Goal: Information Seeking & Learning: Learn about a topic

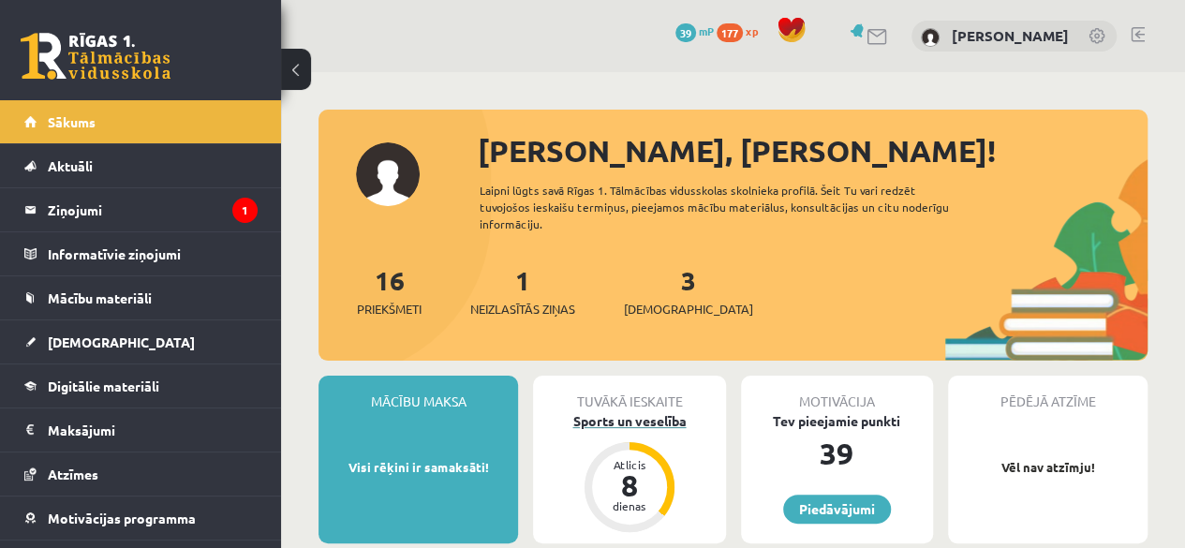
click at [612, 422] on div "Sports un veselība" at bounding box center [629, 421] width 192 height 20
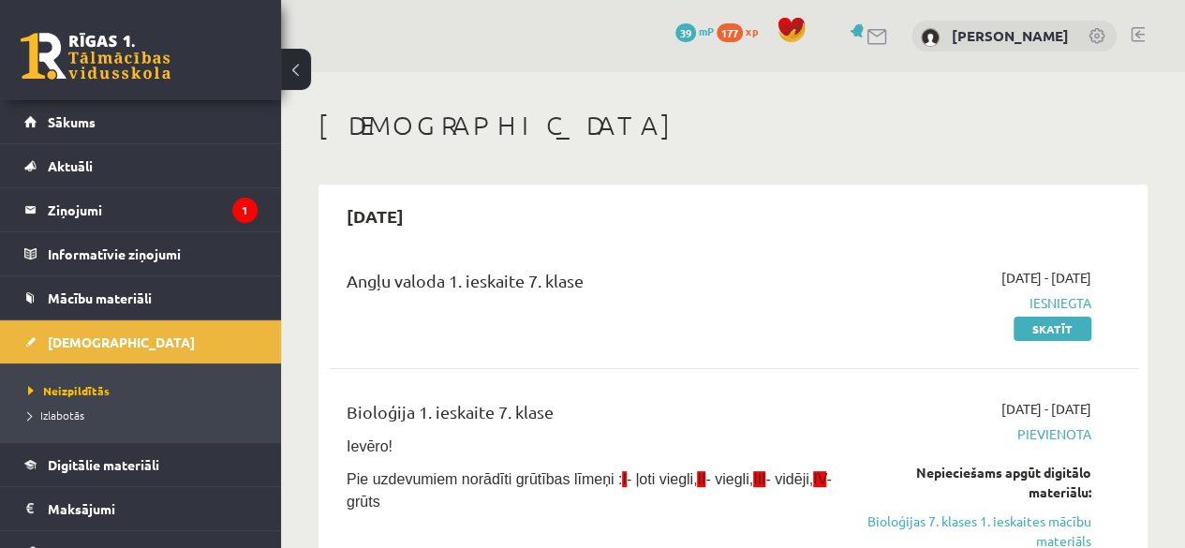
drag, startPoint x: 1183, startPoint y: 192, endPoint x: 1193, endPoint y: 81, distance: 111.9
click at [1184, 81] on html "0 Dāvanas 39 mP 177 xp Rinalds Štromanis Sākums Aktuāli Kā mācīties eSKOLĀ Kont…" at bounding box center [592, 274] width 1185 height 548
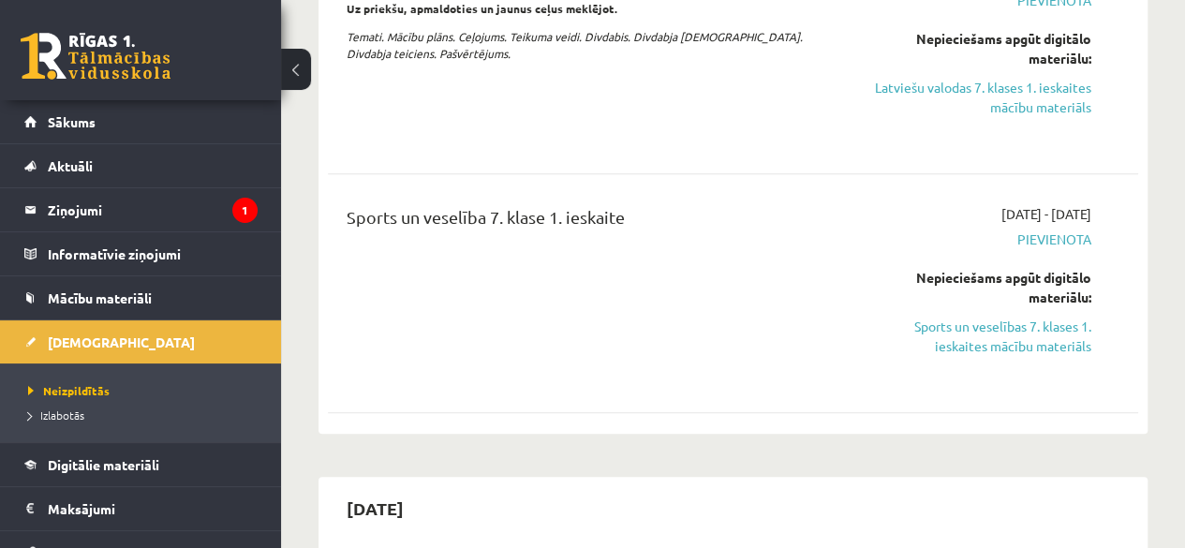
scroll to position [746, 0]
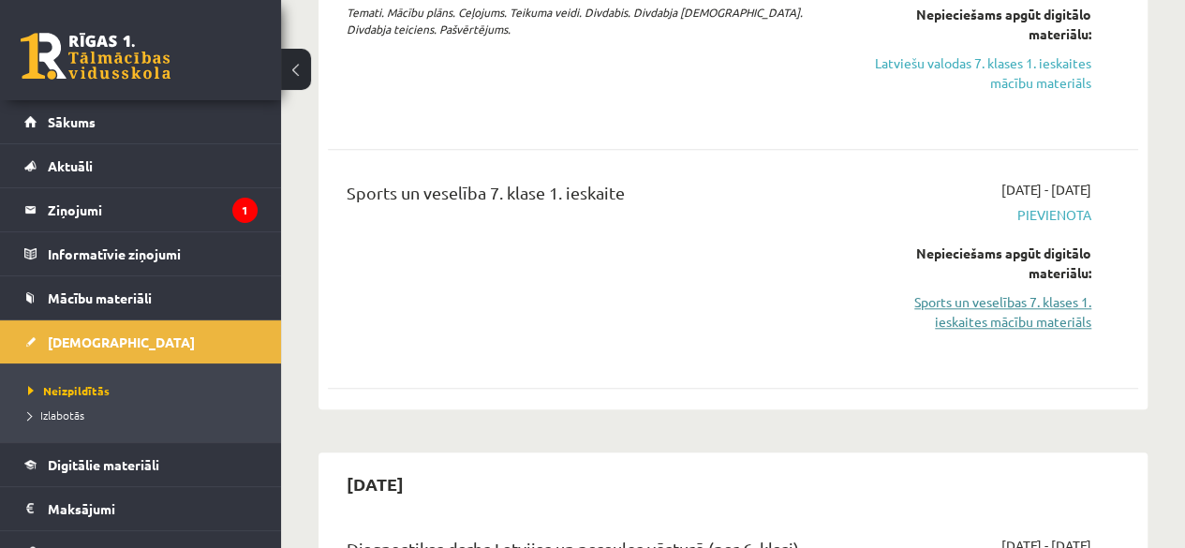
click at [975, 310] on link "Sports un veselības 7. klases 1. ieskaites mācību materiāls" at bounding box center [976, 311] width 229 height 39
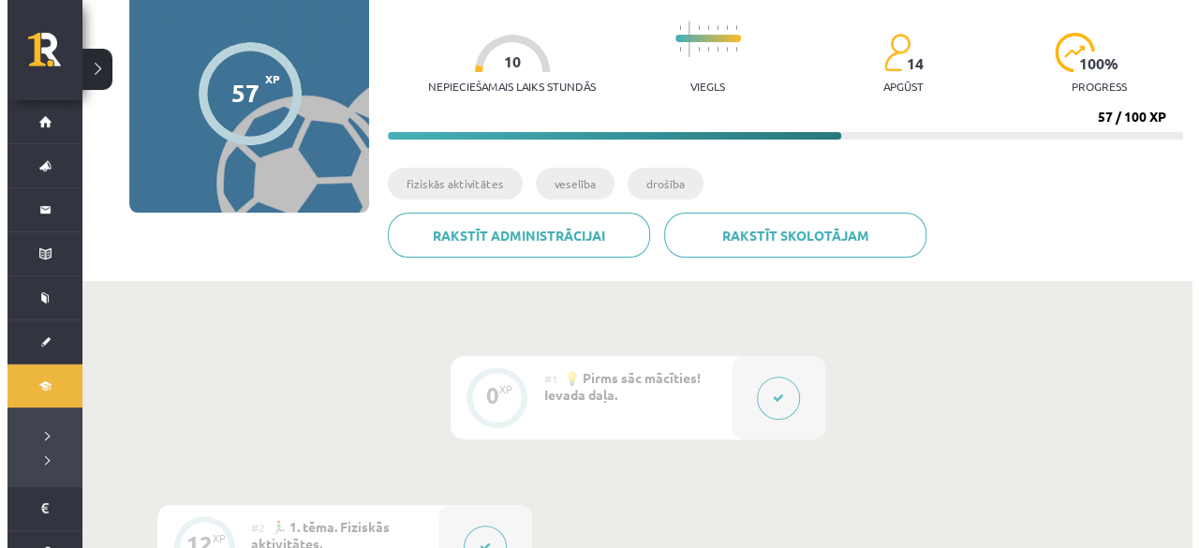
scroll to position [183, 0]
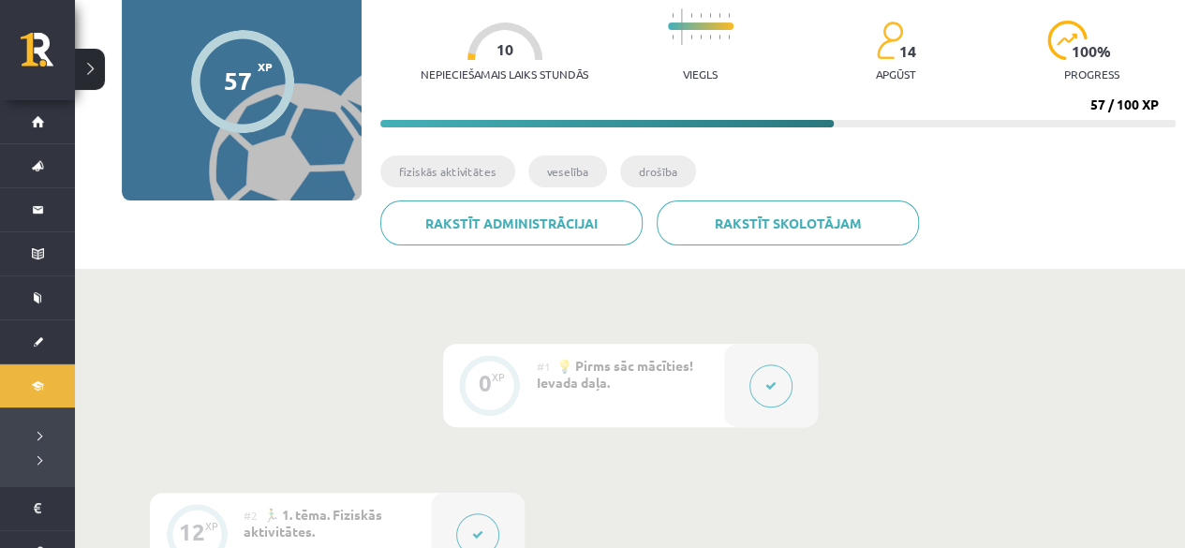
click at [777, 376] on button at bounding box center [770, 385] width 43 height 43
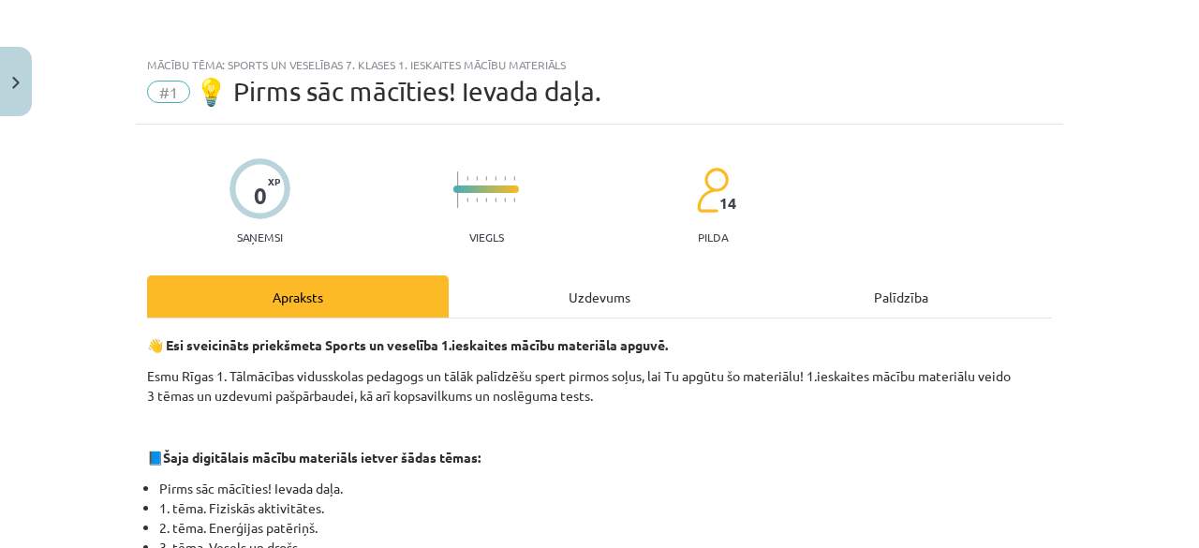
click at [524, 280] on div "Uzdevums" at bounding box center [600, 296] width 302 height 42
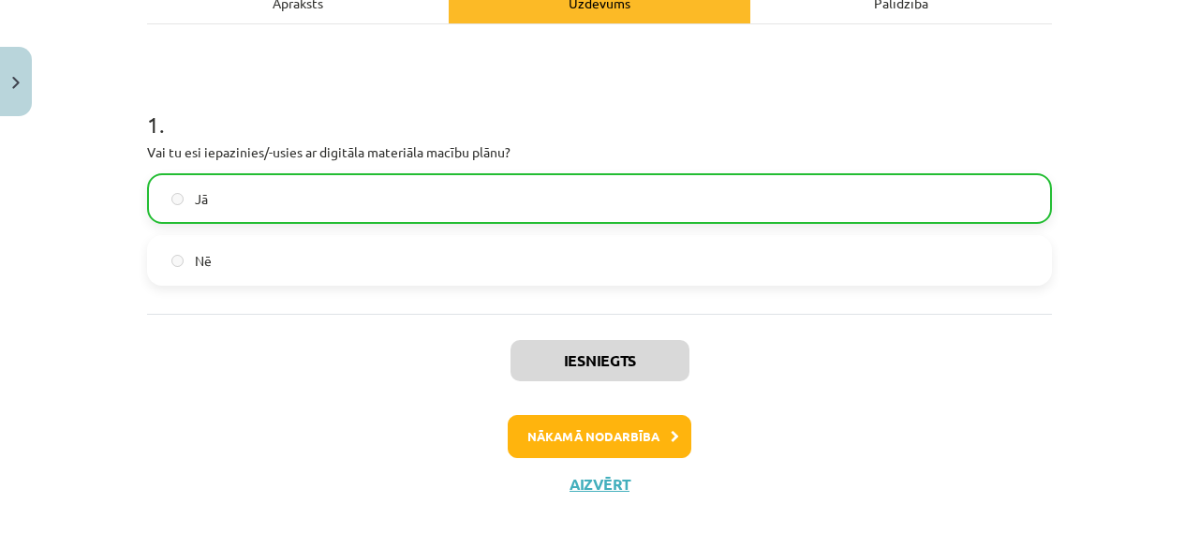
scroll to position [296, 0]
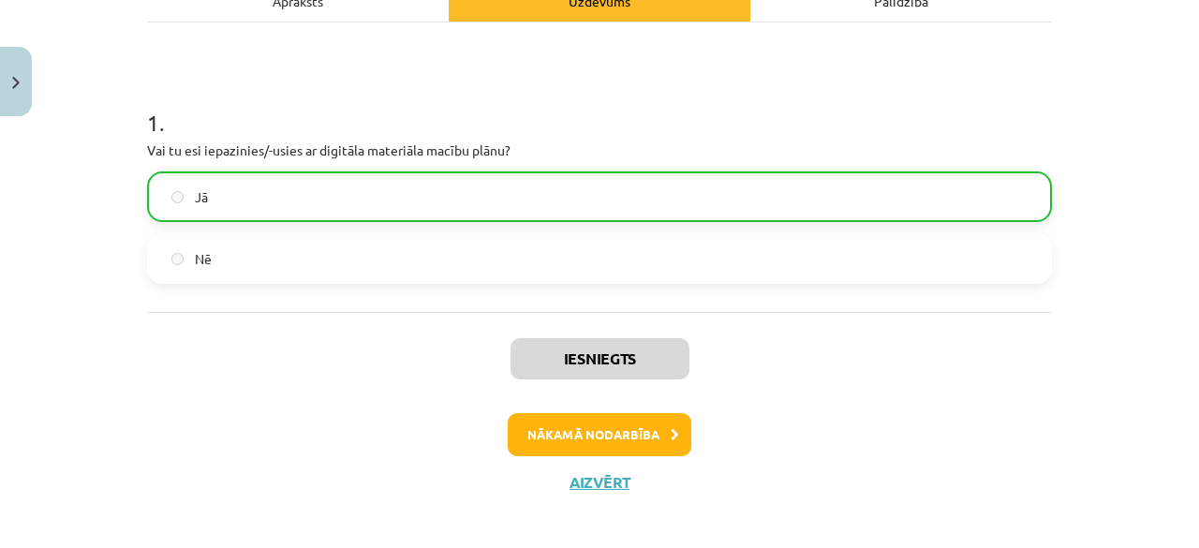
click at [138, 155] on div "0 XP Saņemsi Viegls 14 pilda Apraksts Uzdevums Palīdzība 1 . Vai tu esi iepazin…" at bounding box center [599, 172] width 927 height 686
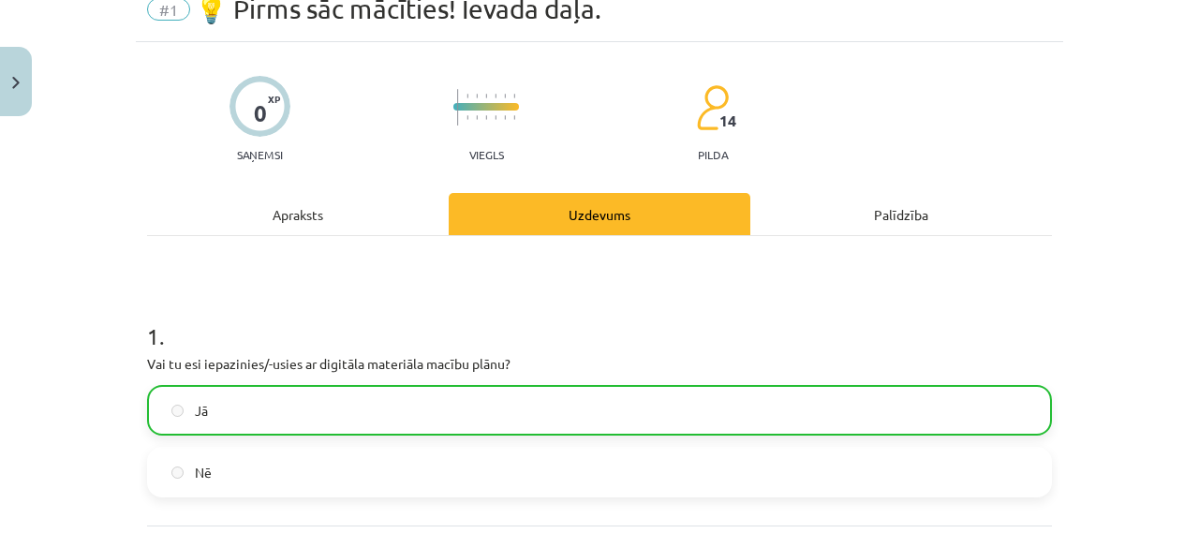
scroll to position [0, 0]
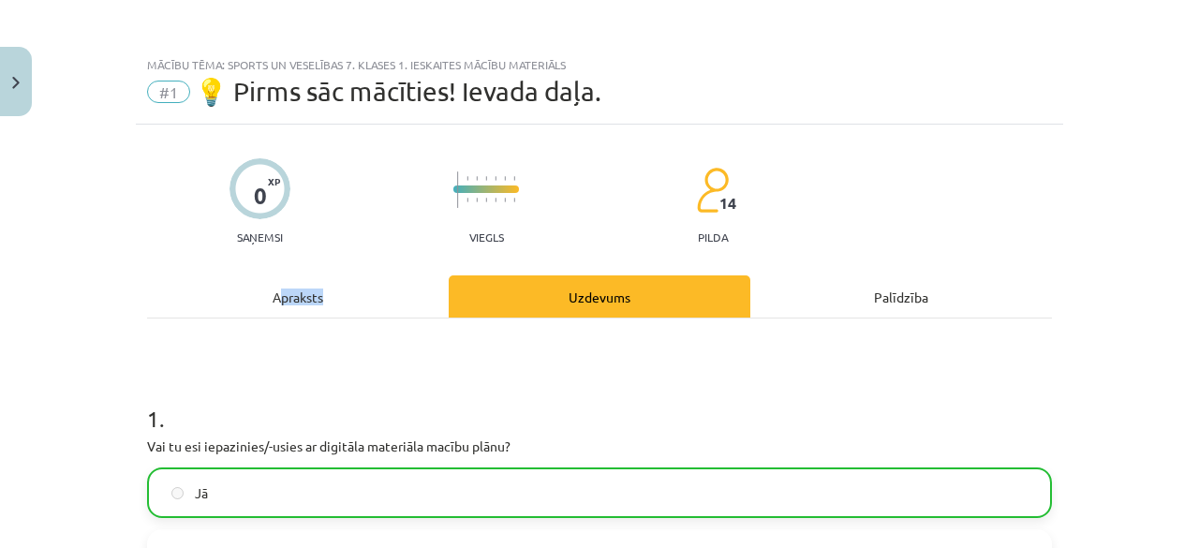
drag, startPoint x: 270, startPoint y: 279, endPoint x: 561, endPoint y: 308, distance: 292.8
click at [561, 308] on div "Apraksts Uzdevums Palīdzība" at bounding box center [599, 296] width 905 height 42
click at [868, 309] on div "Palīdzība" at bounding box center [901, 296] width 302 height 42
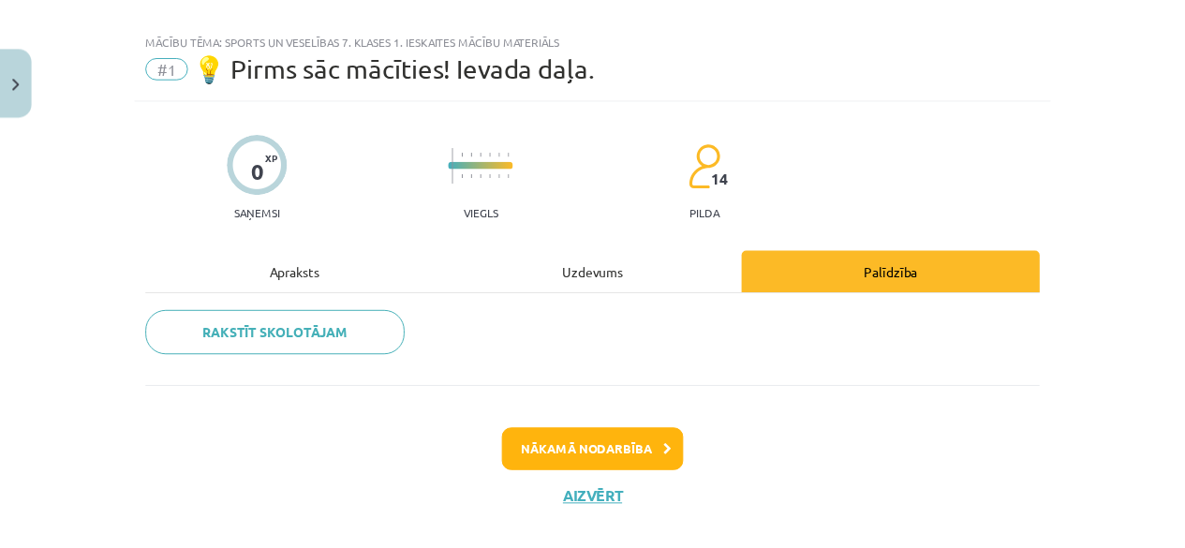
scroll to position [52, 0]
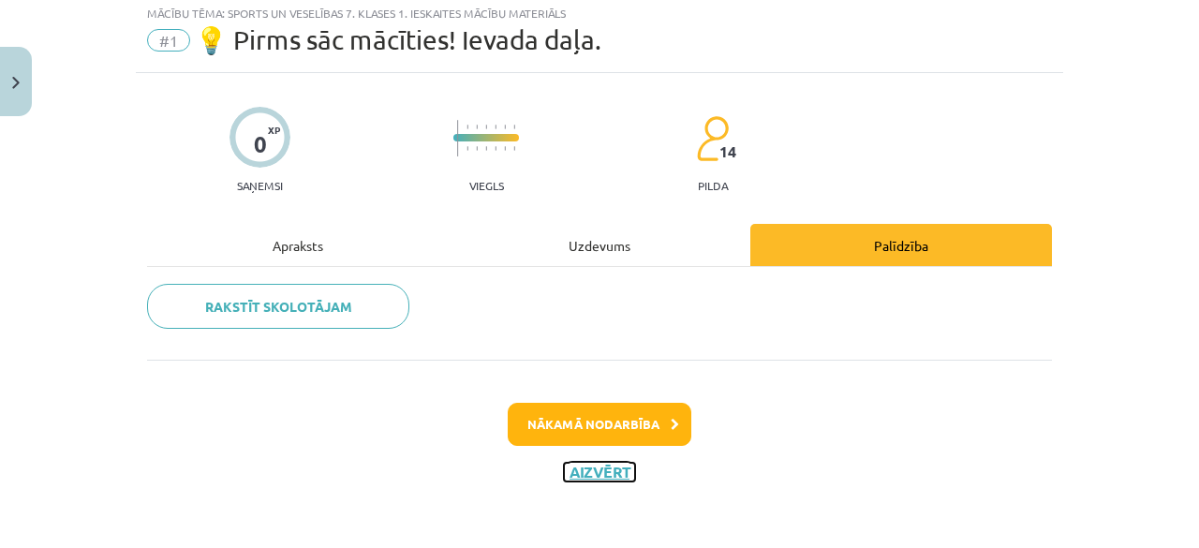
click at [576, 463] on button "Aizvērt" at bounding box center [599, 472] width 71 height 19
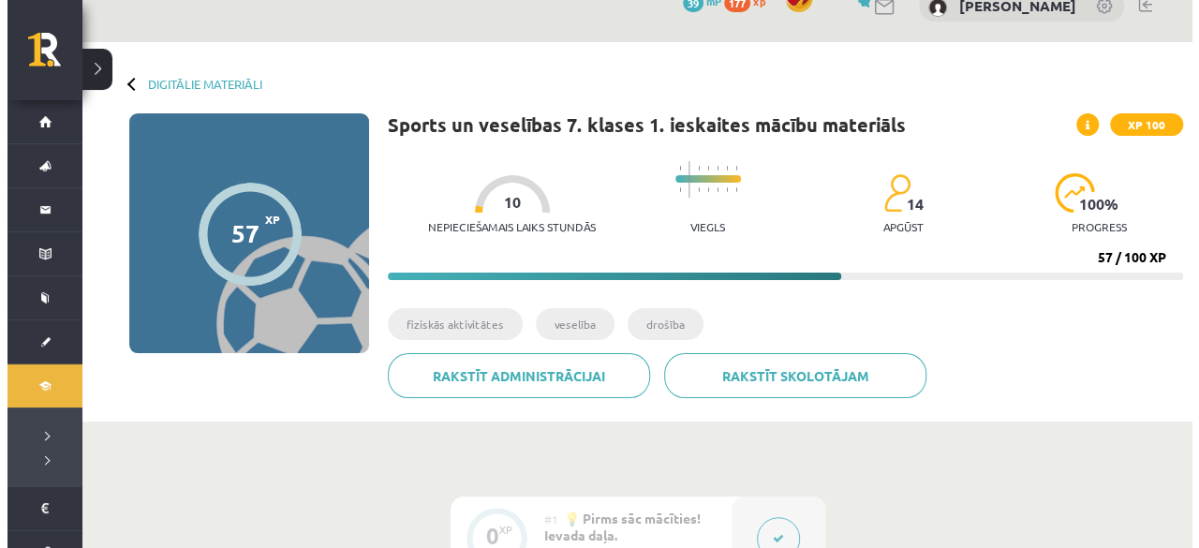
scroll to position [28, 0]
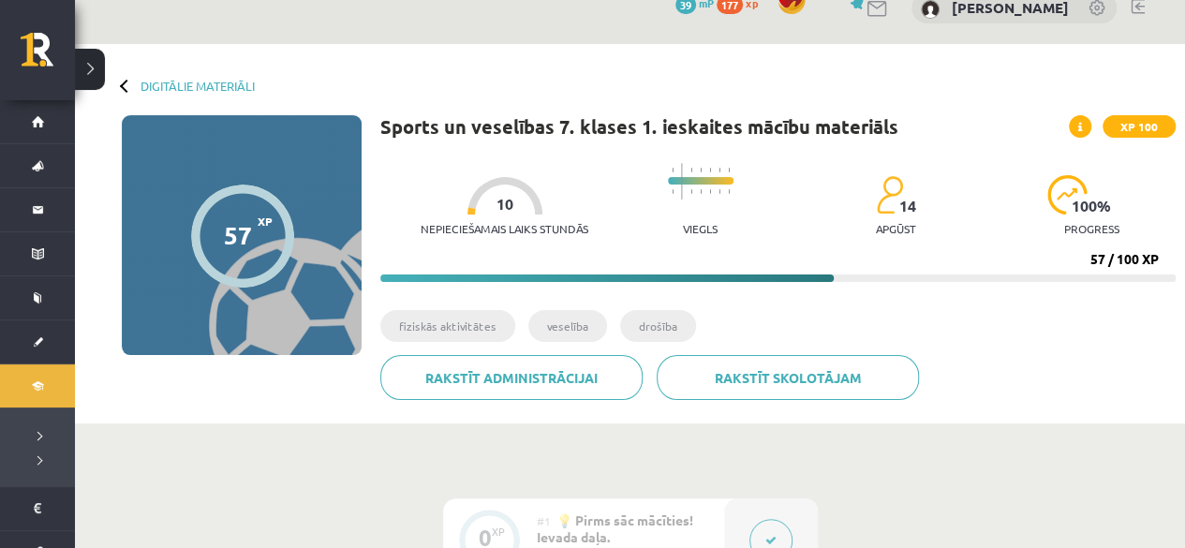
click at [1143, 122] on span "XP 100" at bounding box center [1139, 126] width 73 height 22
click at [1081, 125] on icon at bounding box center [1080, 127] width 4 height 11
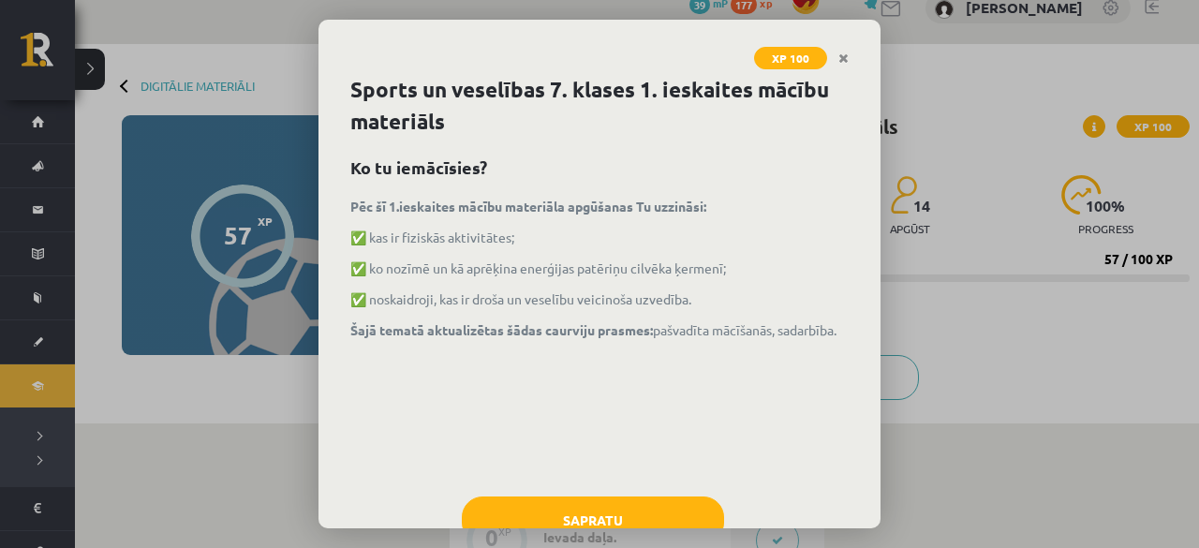
click at [1081, 125] on div "XP 100 Sports un veselības 7. klases 1. ieskaites mācību materiāls Ko tu iemācī…" at bounding box center [599, 274] width 1199 height 548
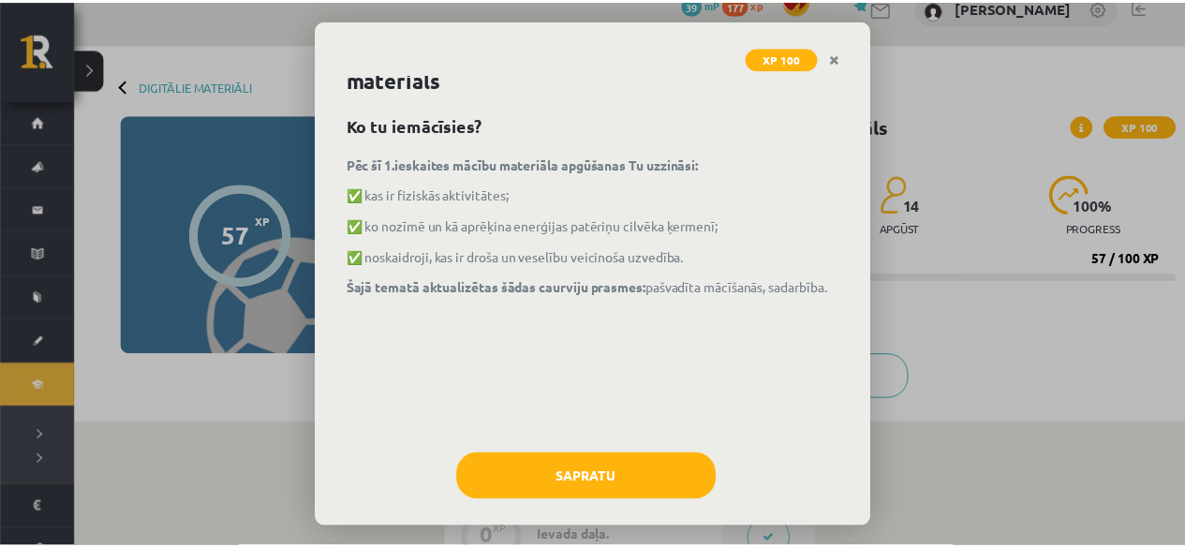
scroll to position [58, 0]
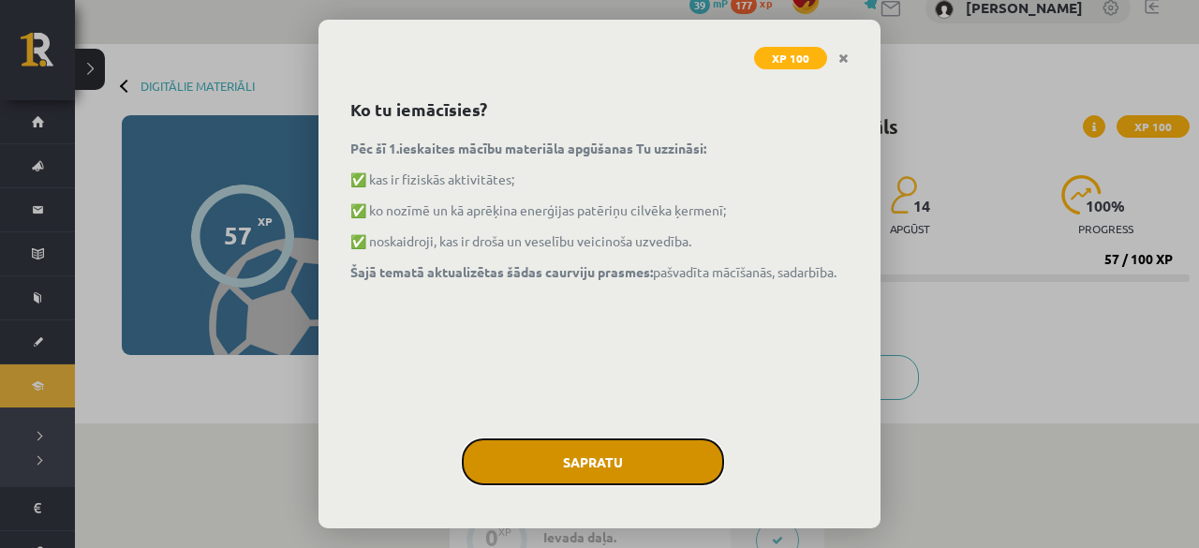
click at [510, 442] on button "Sapratu" at bounding box center [593, 461] width 262 height 47
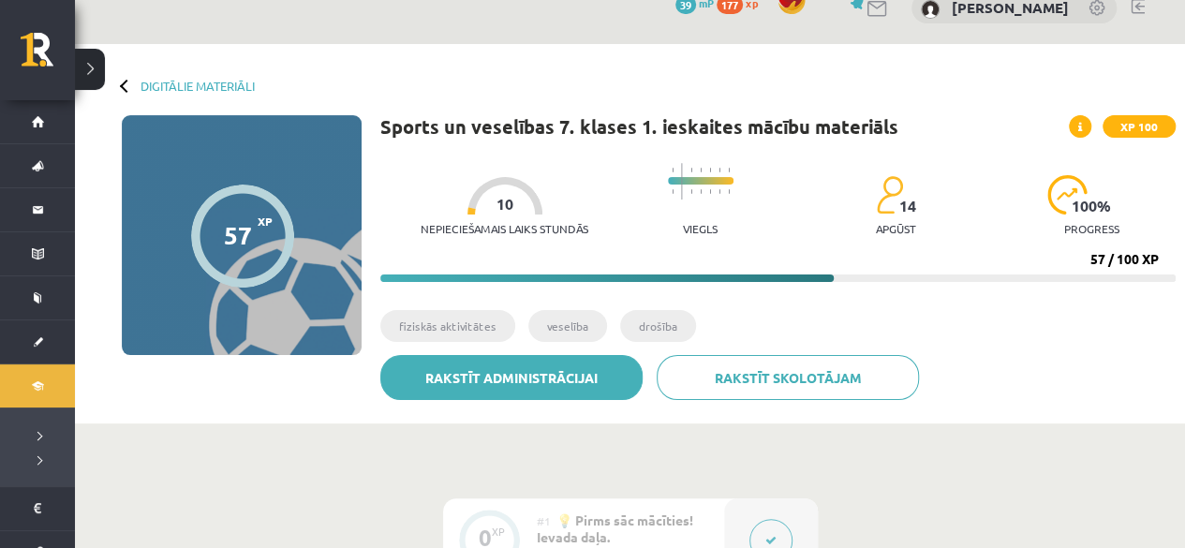
click at [622, 366] on link "Rakstīt administrācijai" at bounding box center [511, 377] width 262 height 45
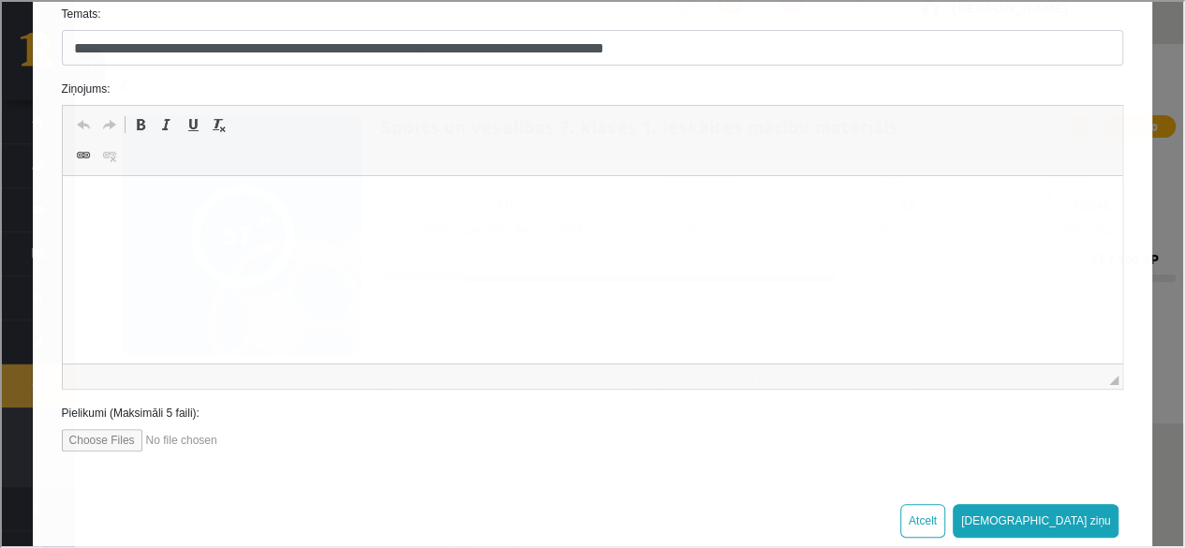
scroll to position [283, 0]
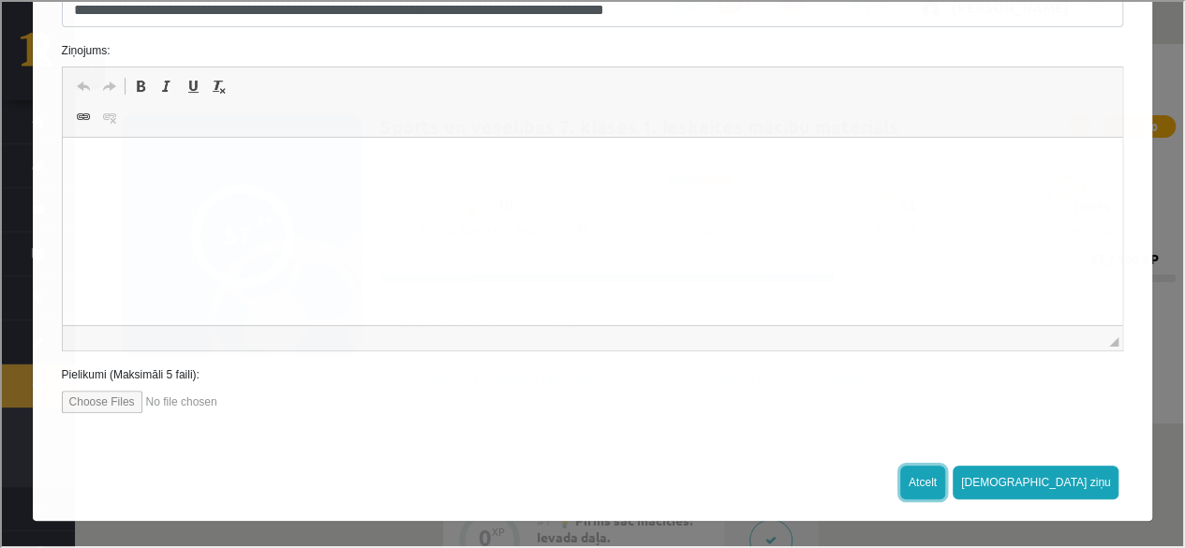
click at [943, 481] on button "Atcelt" at bounding box center [920, 481] width 45 height 34
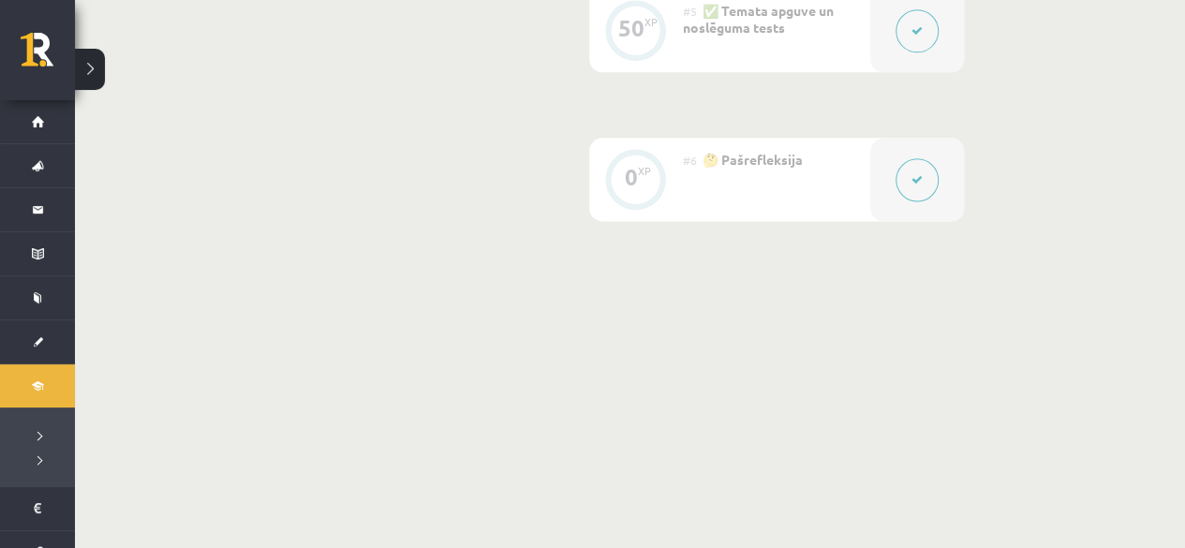
scroll to position [174, 0]
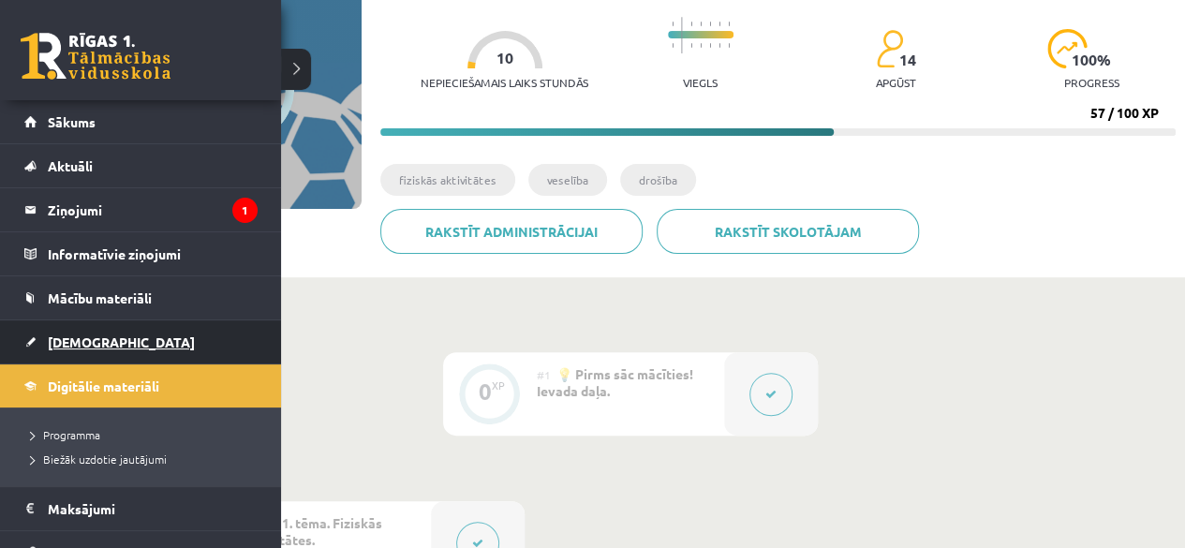
click at [133, 340] on link "[DEMOGRAPHIC_DATA]" at bounding box center [140, 341] width 233 height 43
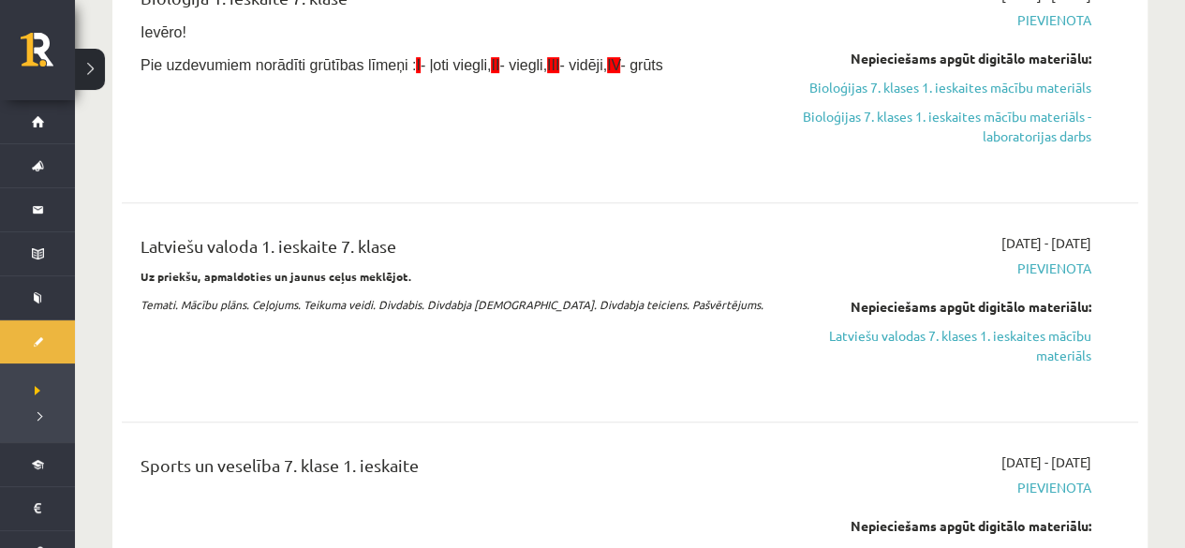
scroll to position [437, 0]
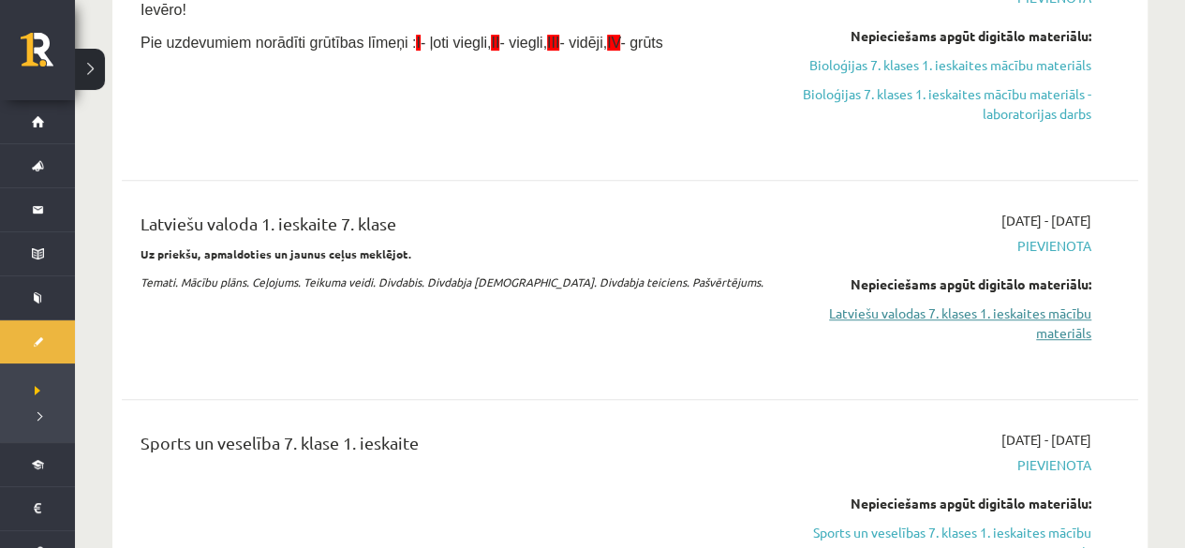
click at [936, 327] on link "Latviešu valodas 7. klases 1. ieskaites mācību materiāls" at bounding box center [942, 323] width 298 height 39
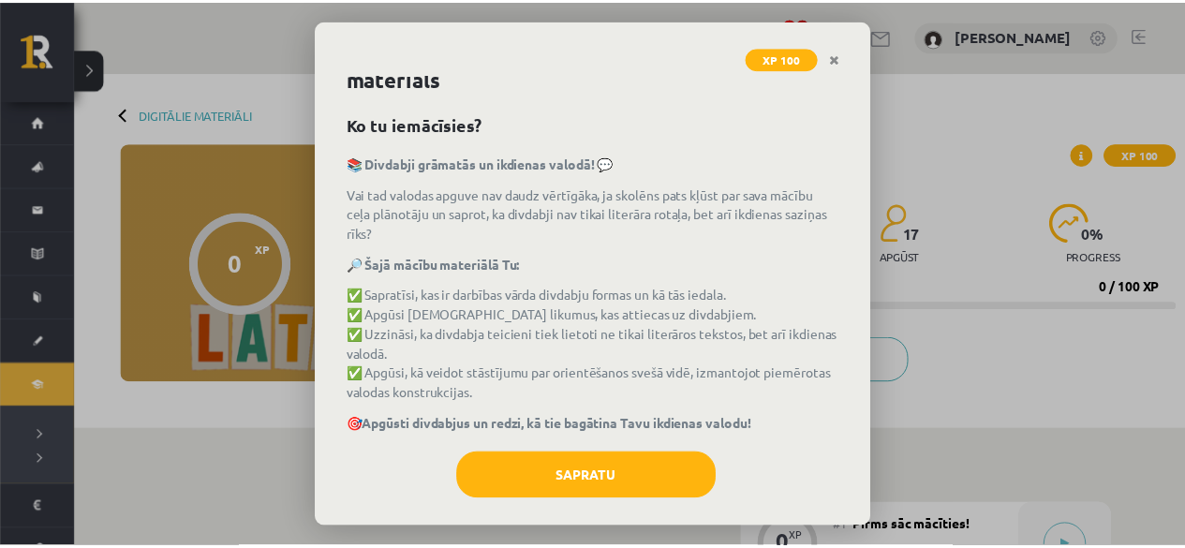
scroll to position [58, 0]
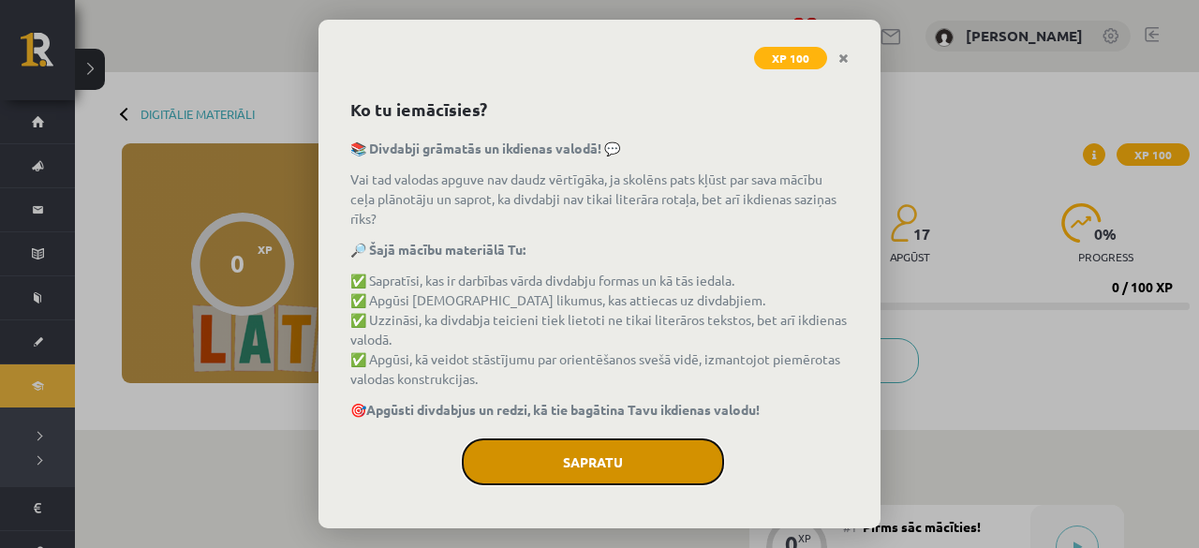
click at [573, 442] on button "Sapratu" at bounding box center [593, 461] width 262 height 47
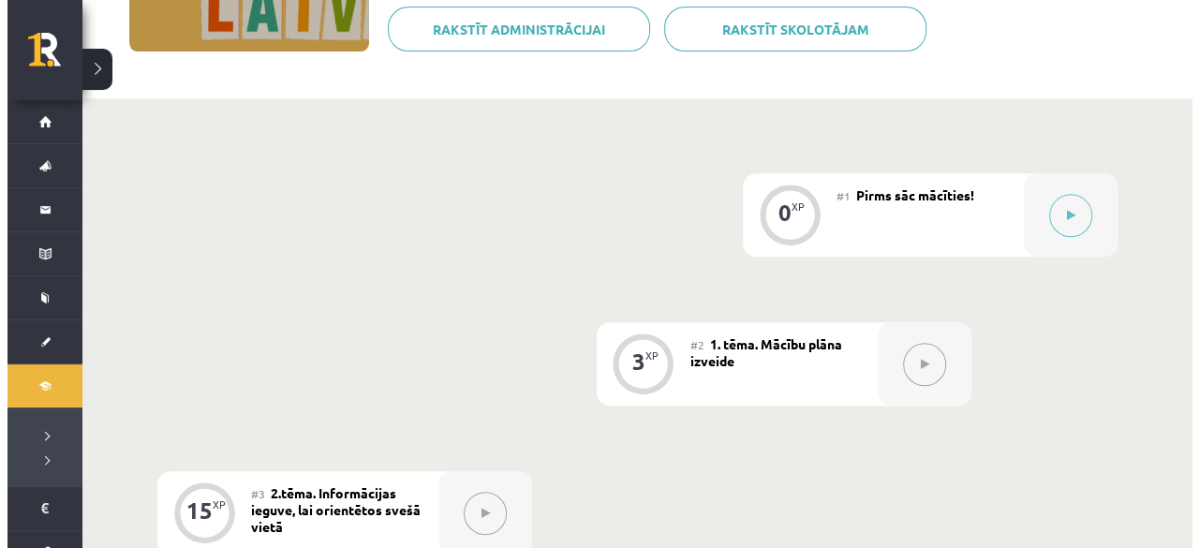
scroll to position [319, 0]
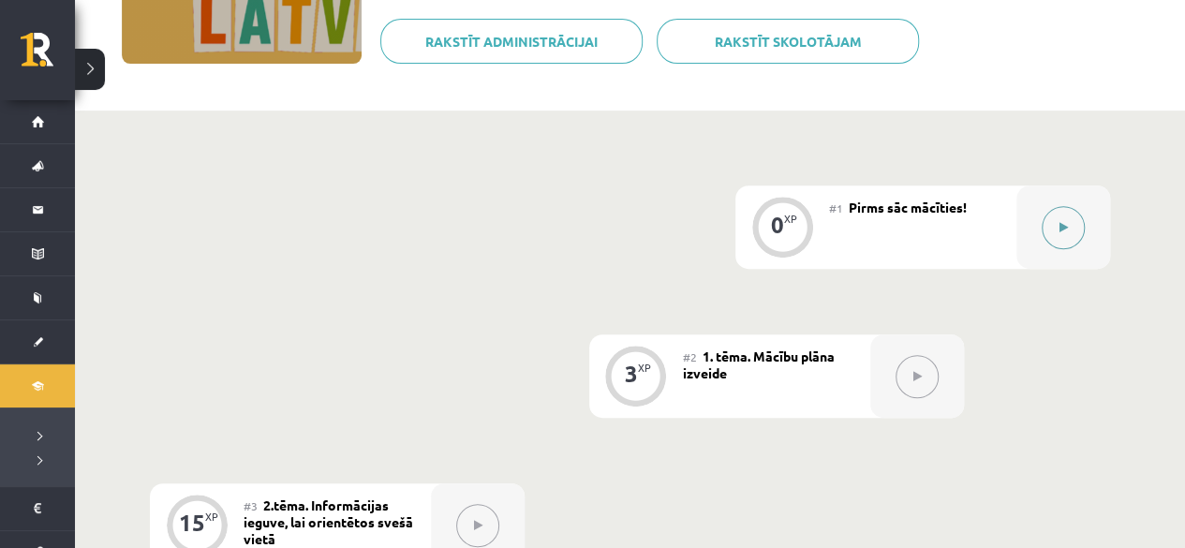
click at [1045, 222] on button at bounding box center [1063, 227] width 43 height 43
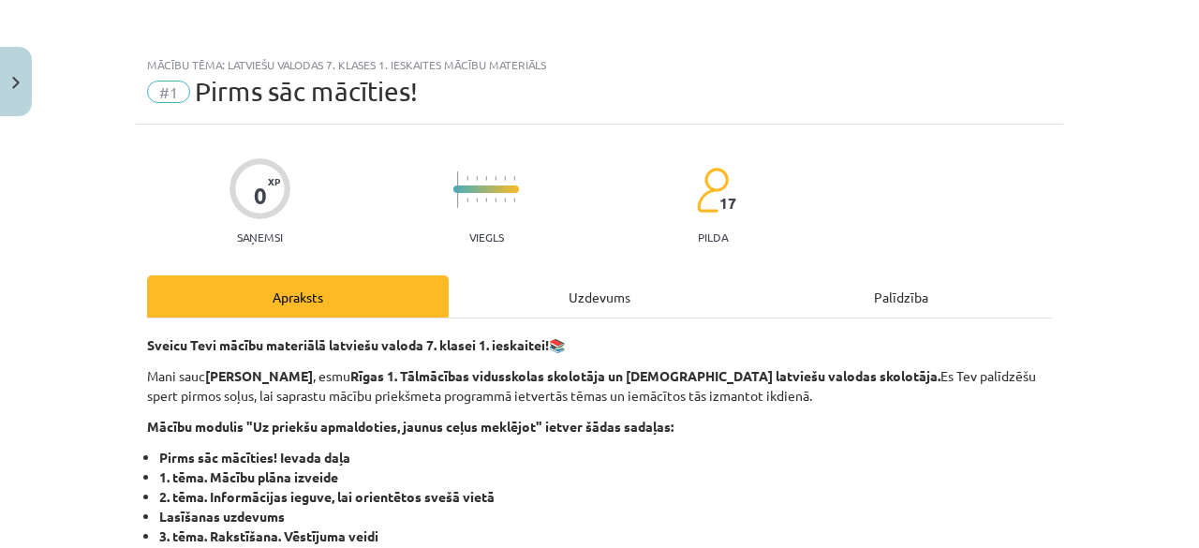
click at [609, 288] on div "Uzdevums" at bounding box center [600, 296] width 302 height 42
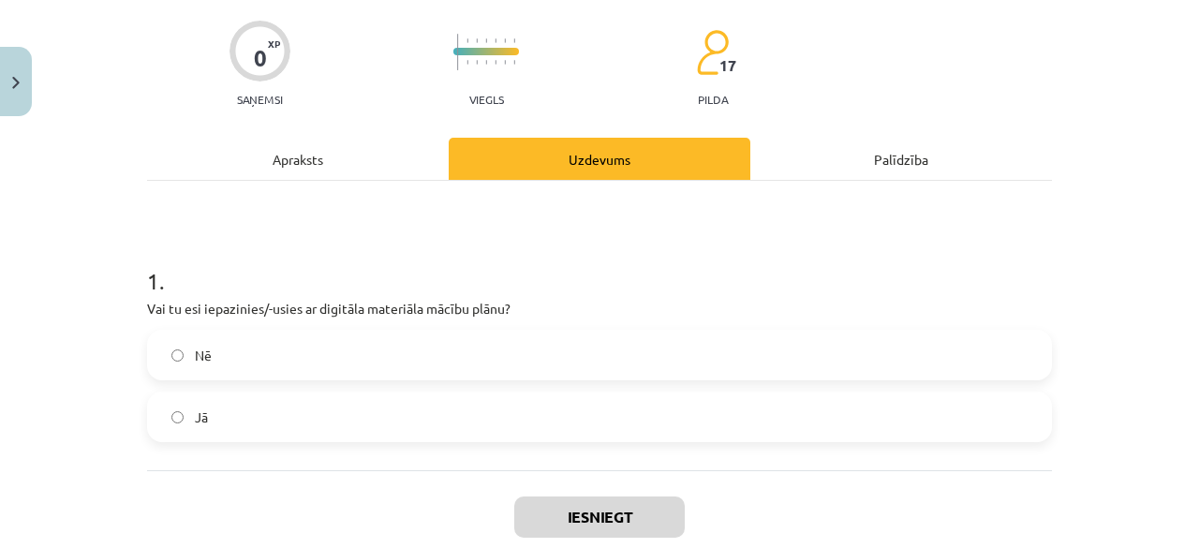
scroll to position [175, 0]
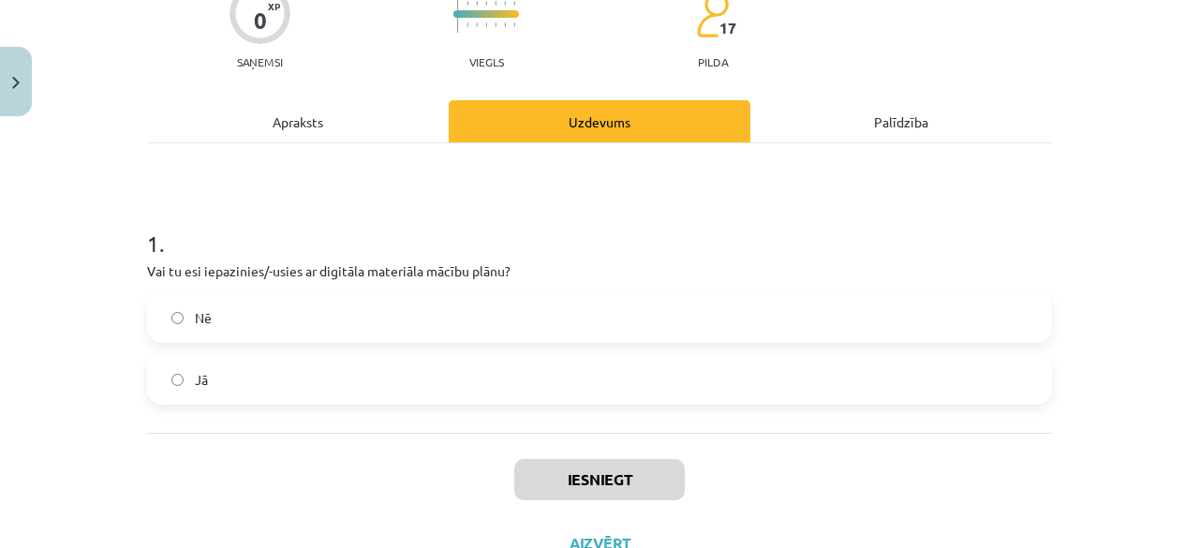
drag, startPoint x: 487, startPoint y: 372, endPoint x: 518, endPoint y: 377, distance: 31.3
click at [518, 377] on label "Jā" at bounding box center [599, 379] width 901 height 47
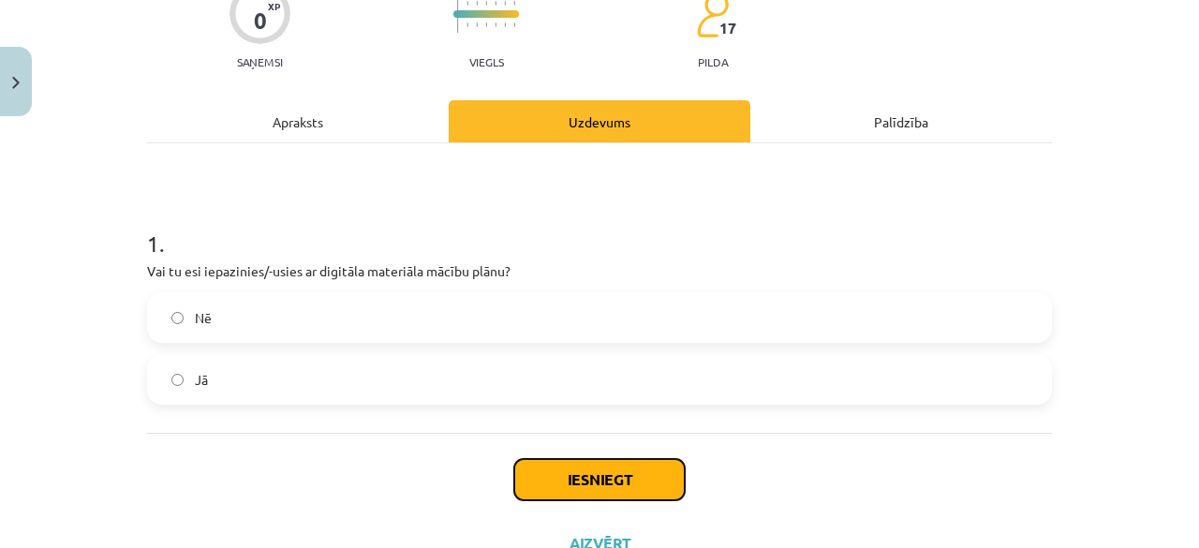
click at [612, 477] on button "Iesniegt" at bounding box center [599, 479] width 170 height 41
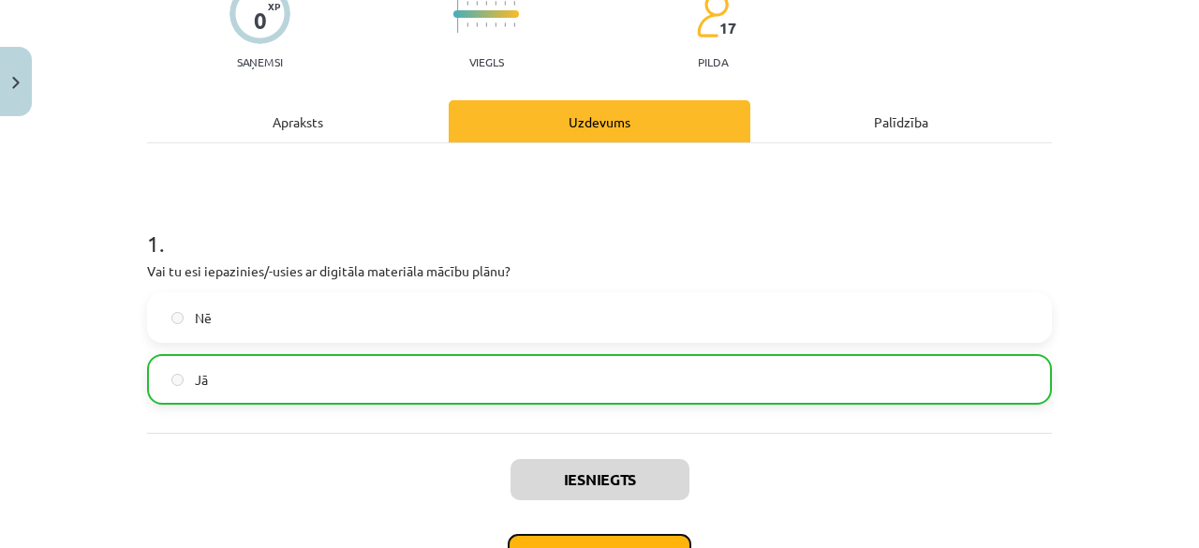
click at [603, 544] on button "Nākamā nodarbība" at bounding box center [600, 555] width 184 height 43
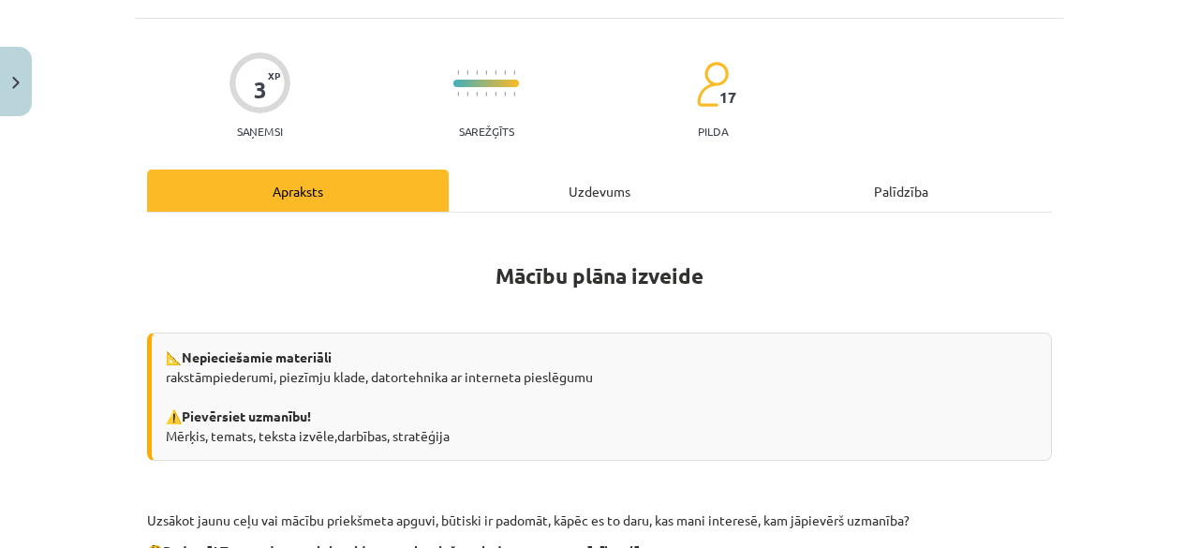
scroll to position [47, 0]
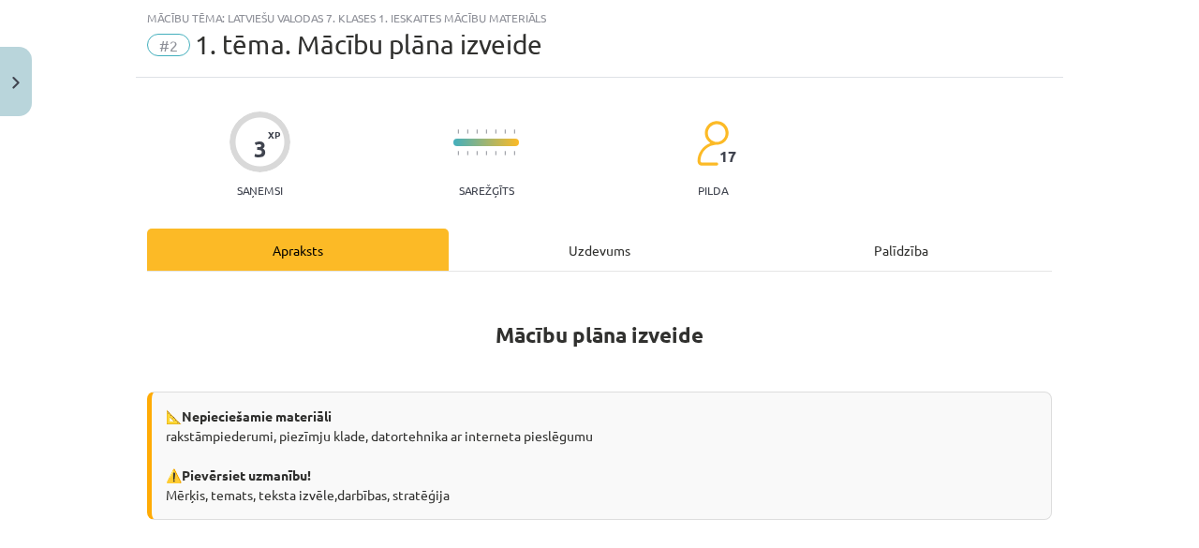
click at [600, 263] on div "Uzdevums" at bounding box center [600, 250] width 302 height 42
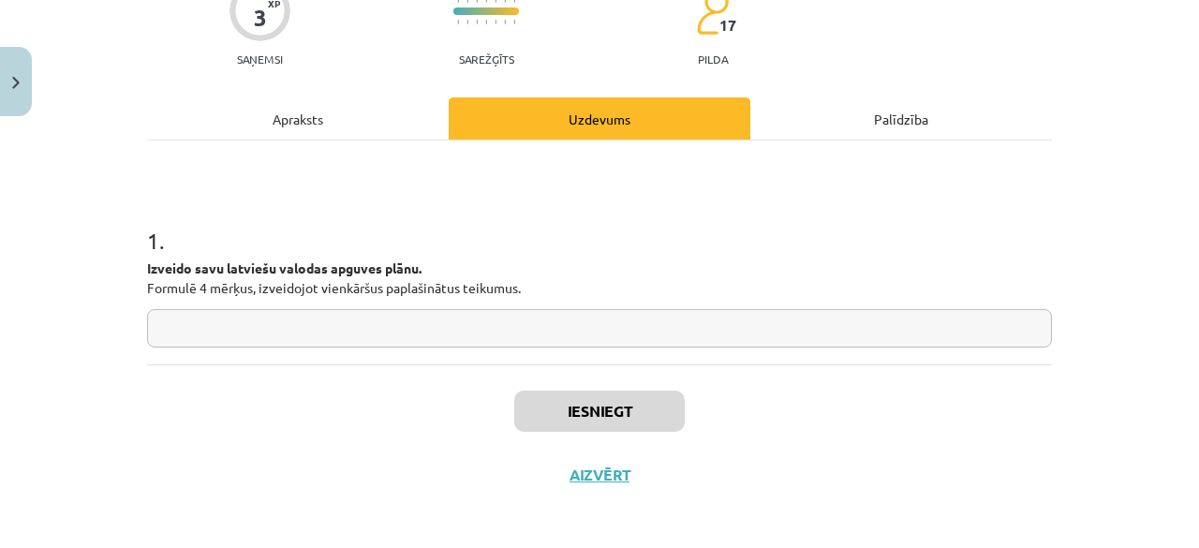
scroll to position [182, 0]
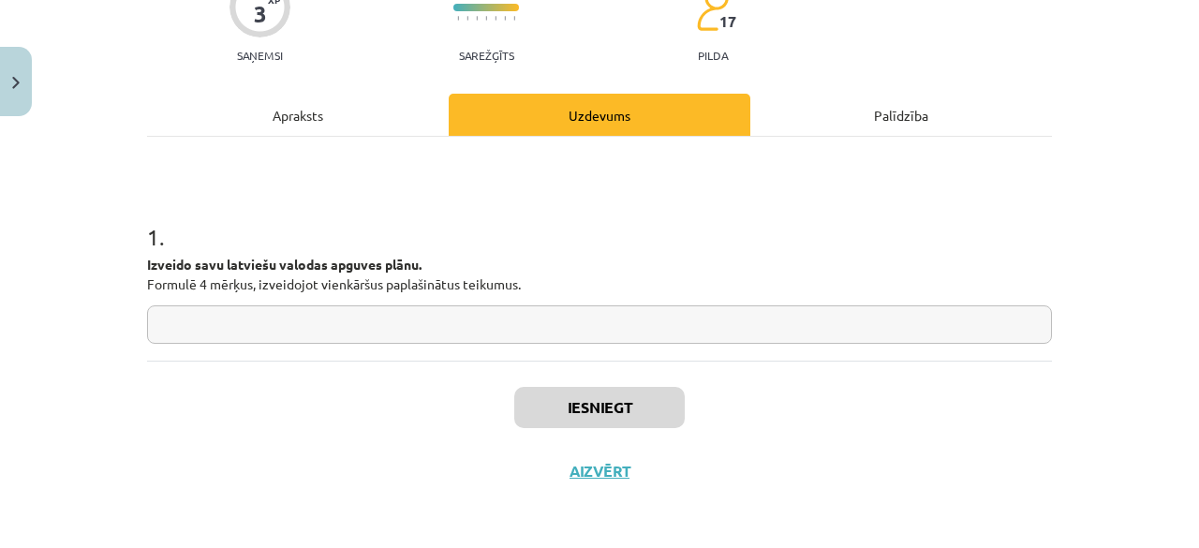
click at [517, 318] on input "text" at bounding box center [599, 324] width 905 height 38
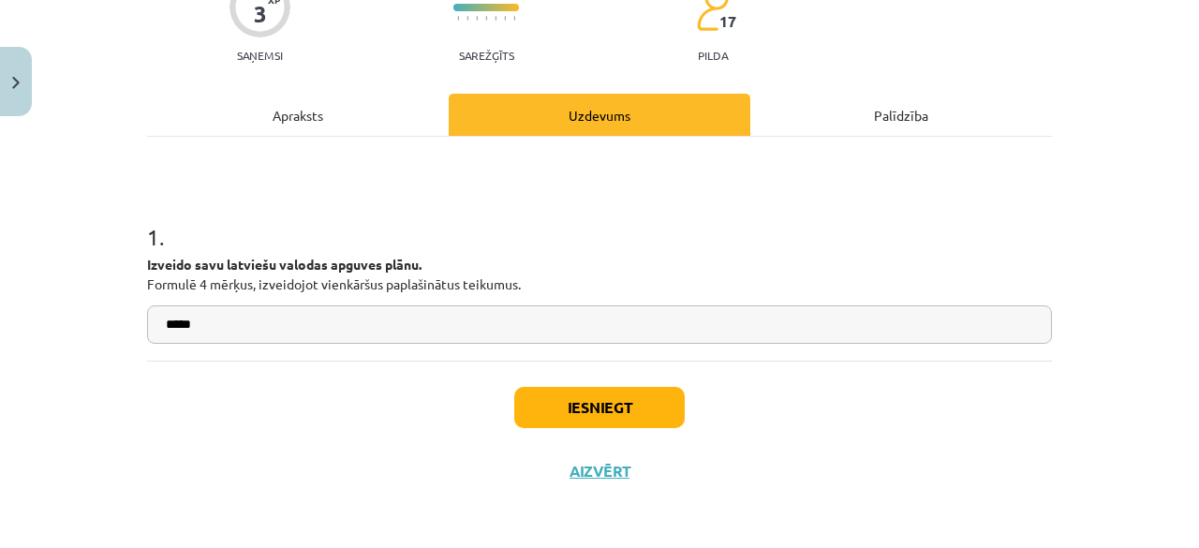
type input "*****"
click at [587, 391] on button "Iesniegt" at bounding box center [599, 407] width 170 height 41
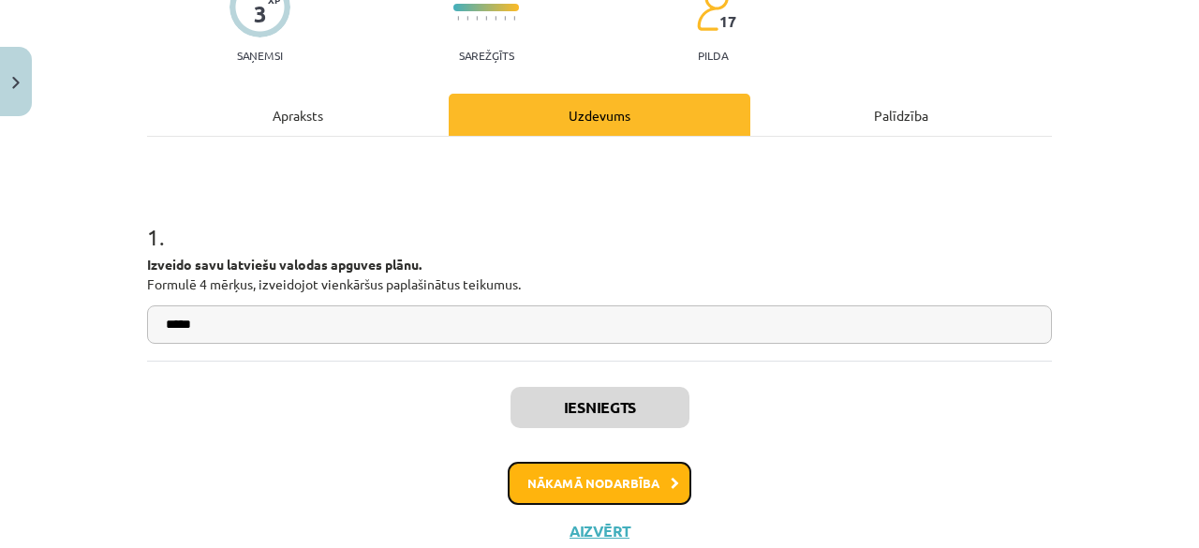
click at [593, 486] on button "Nākamā nodarbība" at bounding box center [600, 483] width 184 height 43
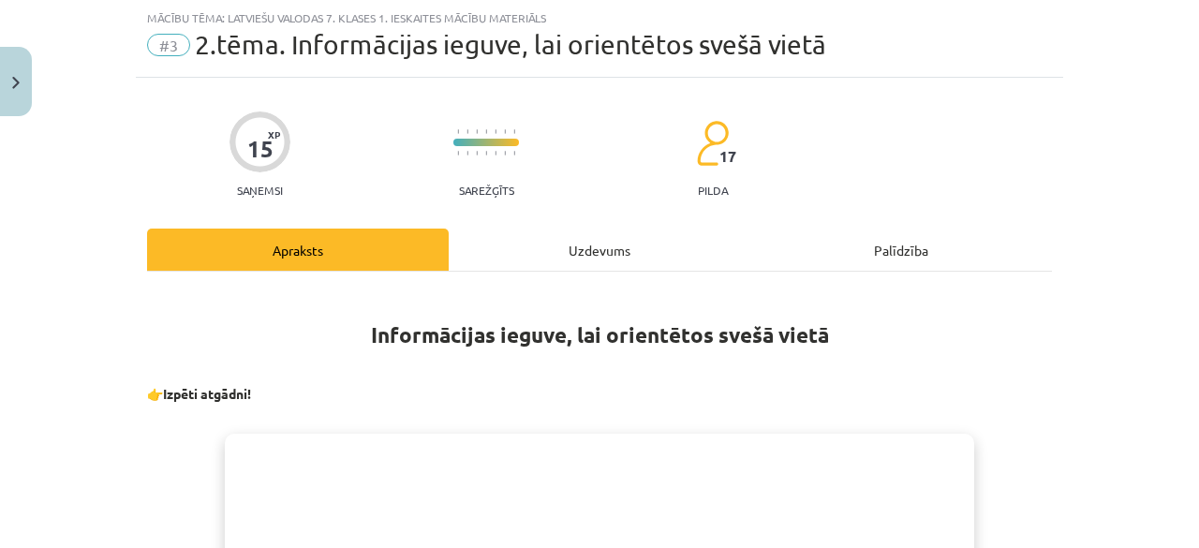
scroll to position [47, 0]
click at [584, 253] on div "Uzdevums" at bounding box center [600, 250] width 302 height 42
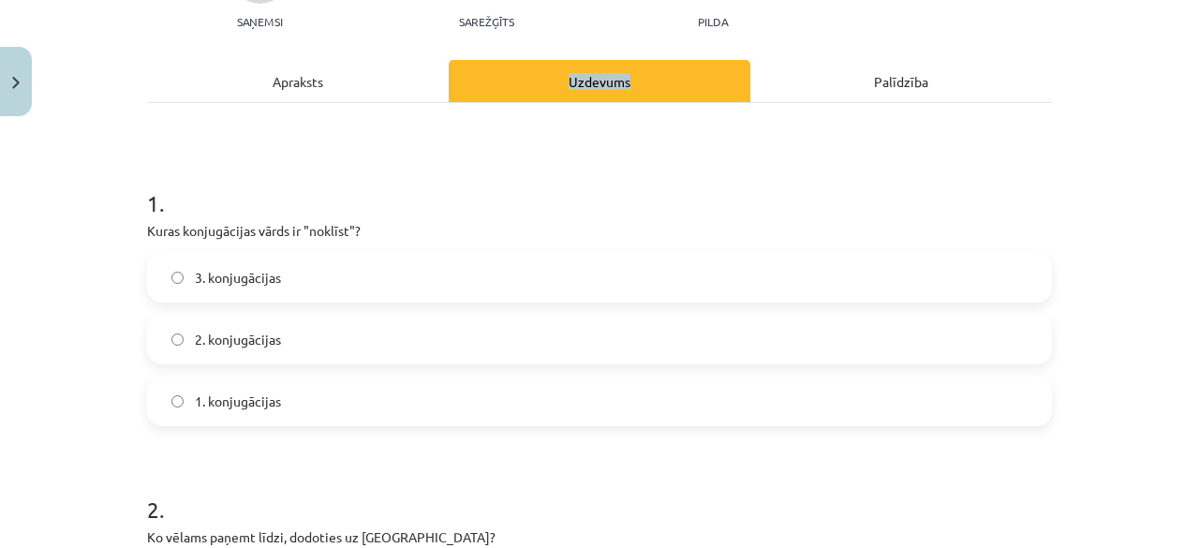
scroll to position [244, 0]
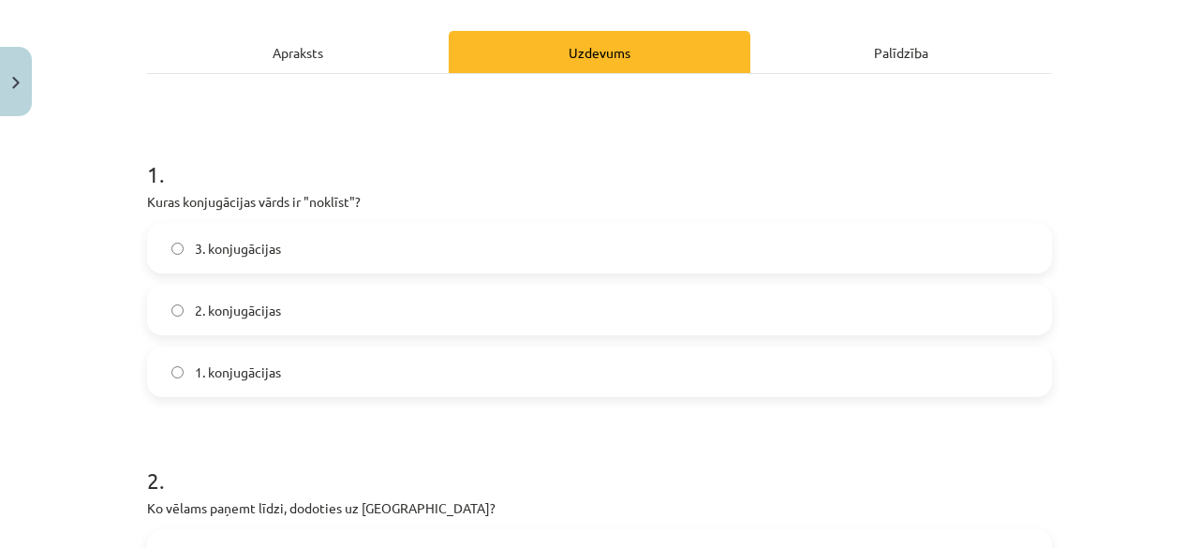
click at [380, 293] on label "2. konjugācijas" at bounding box center [599, 310] width 901 height 47
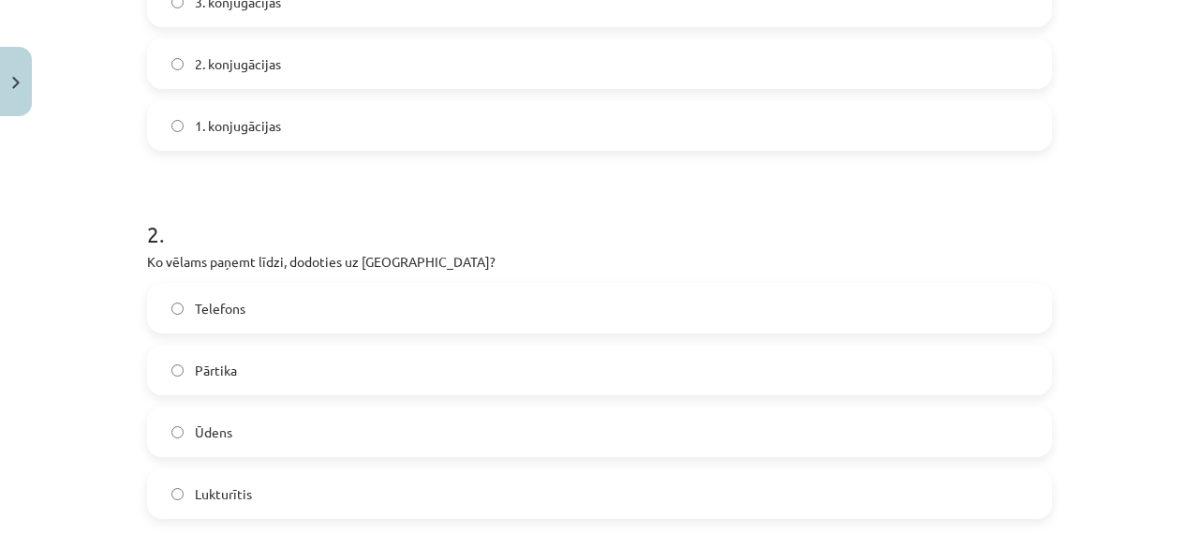
scroll to position [540, 0]
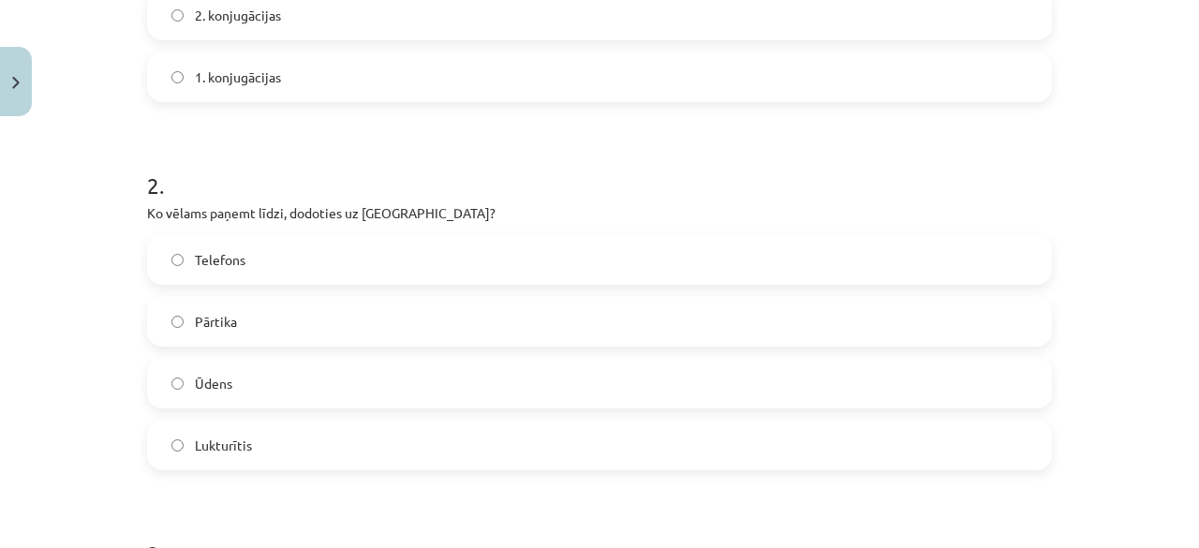
click at [210, 430] on label "Lukturītis" at bounding box center [599, 445] width 901 height 47
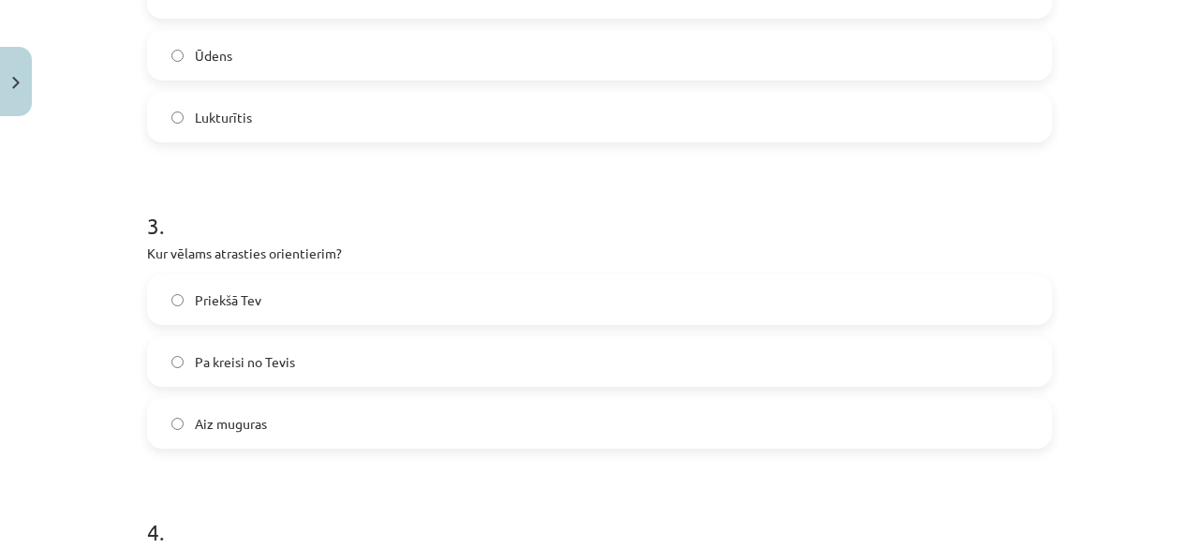
scroll to position [1008, 0]
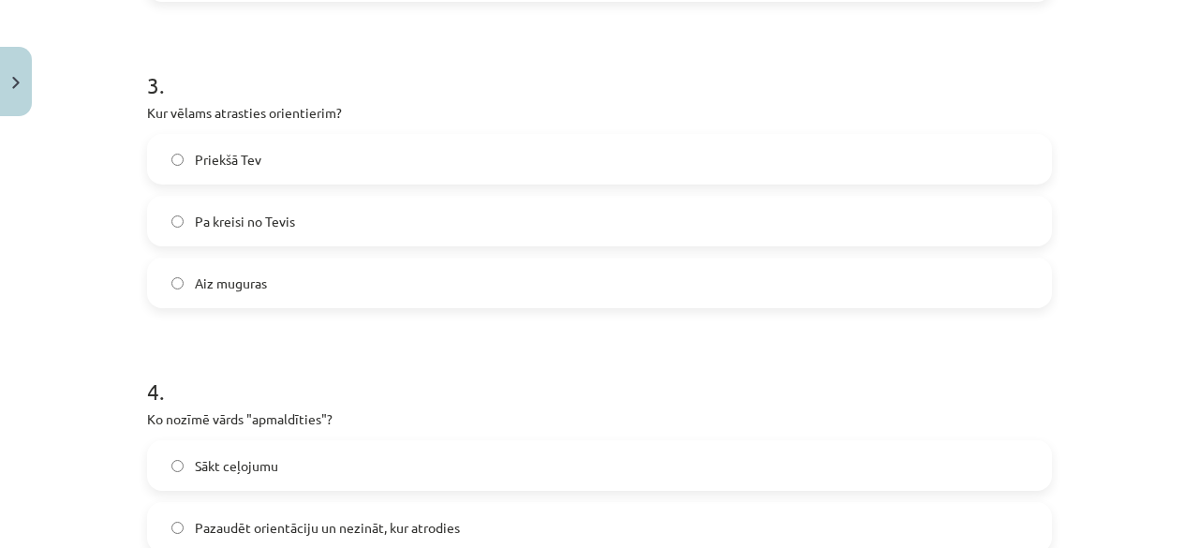
click at [280, 200] on label "Pa kreisi no Tevis" at bounding box center [599, 221] width 901 height 47
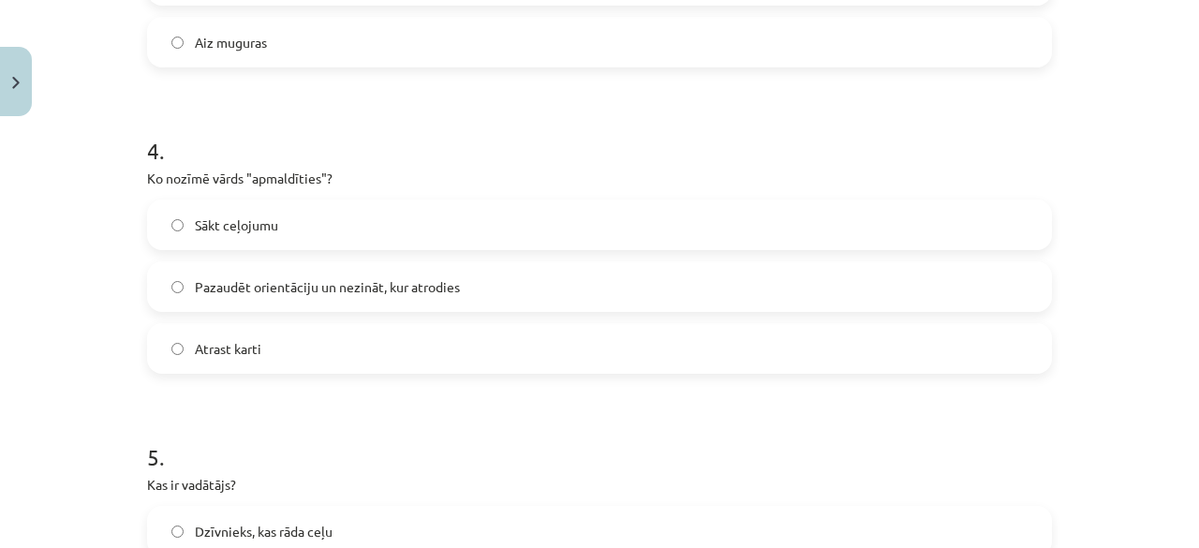
scroll to position [1253, 0]
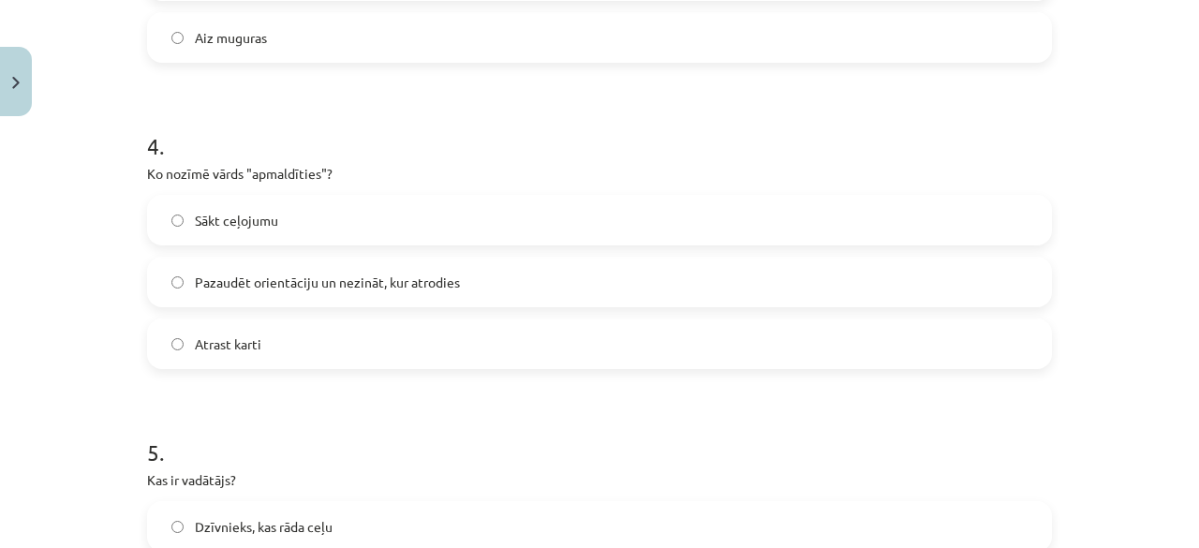
click at [241, 270] on label "Pazaudēt orientāciju un nezināt, kur atrodies" at bounding box center [599, 282] width 901 height 47
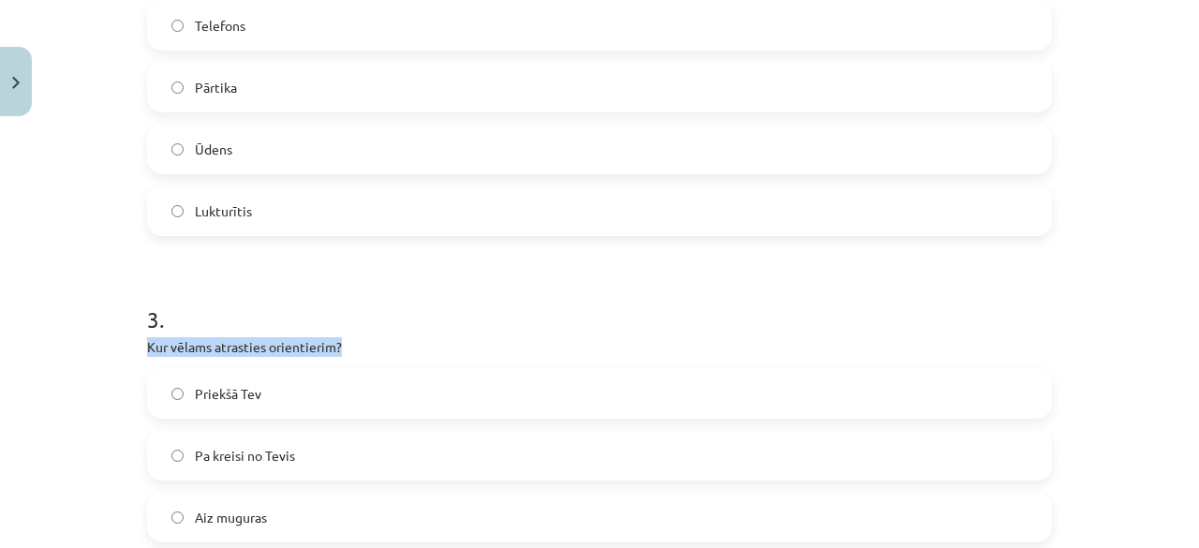
drag, startPoint x: 1183, startPoint y: 259, endPoint x: 1188, endPoint y: 333, distance: 73.2
click at [1188, 335] on div "Mācību tēma: Latviešu valodas 7. klases 1. ieskaites mācību materiāls #3 2.tēma…" at bounding box center [599, 274] width 1199 height 548
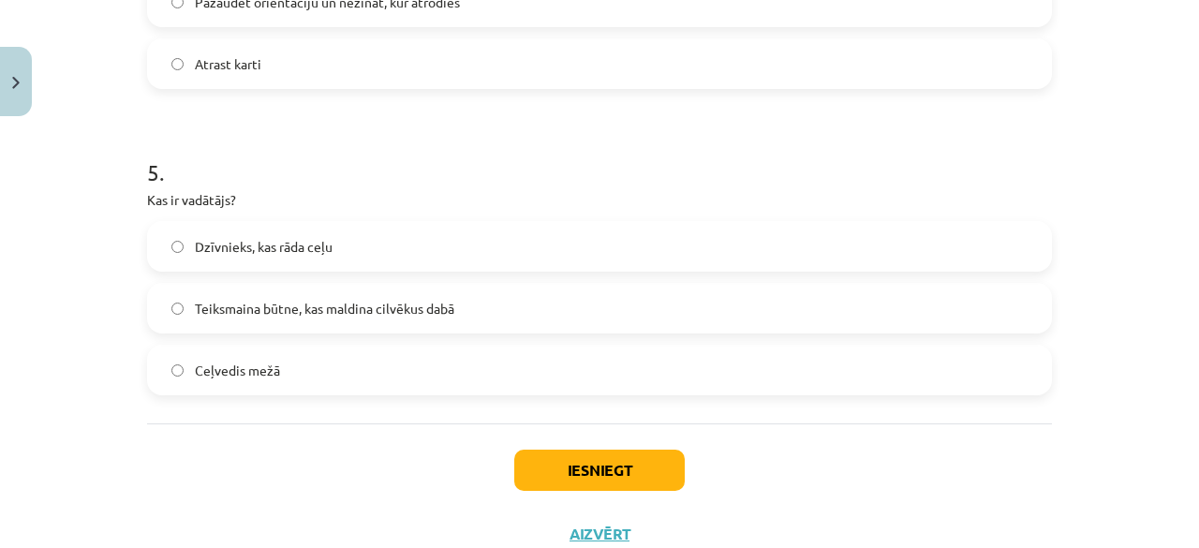
scroll to position [1596, 0]
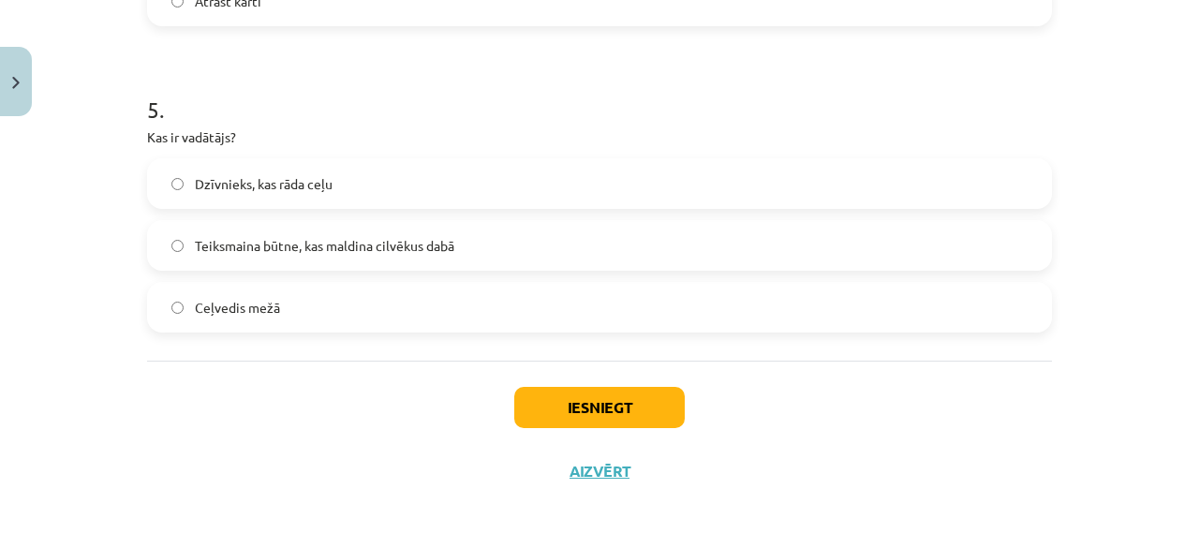
click at [347, 301] on label "Ceļvedis mežā" at bounding box center [599, 307] width 901 height 47
click at [555, 402] on button "Iesniegt" at bounding box center [599, 407] width 170 height 41
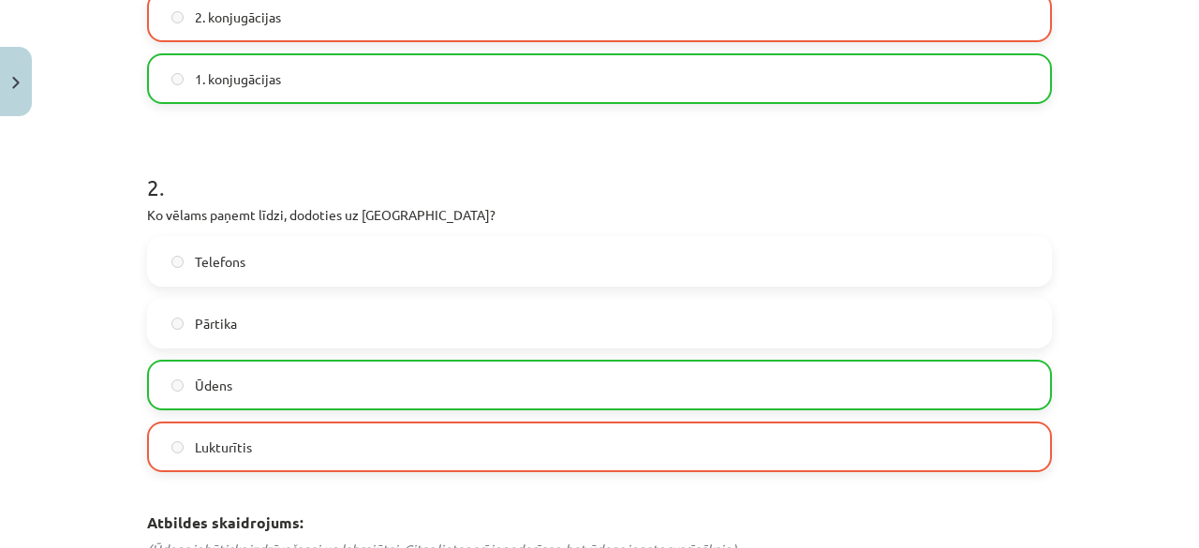
scroll to position [532, 0]
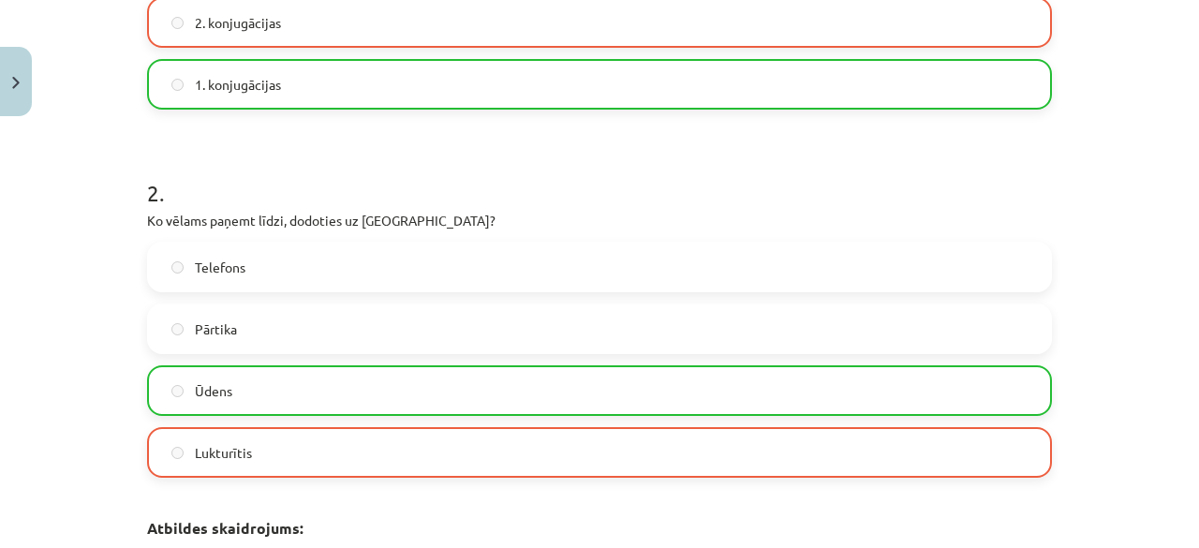
click at [1187, 151] on div "Mācību tēma: Latviešu valodas 7. klases 1. ieskaites mācību materiāls #3 2.tēma…" at bounding box center [599, 274] width 1199 height 548
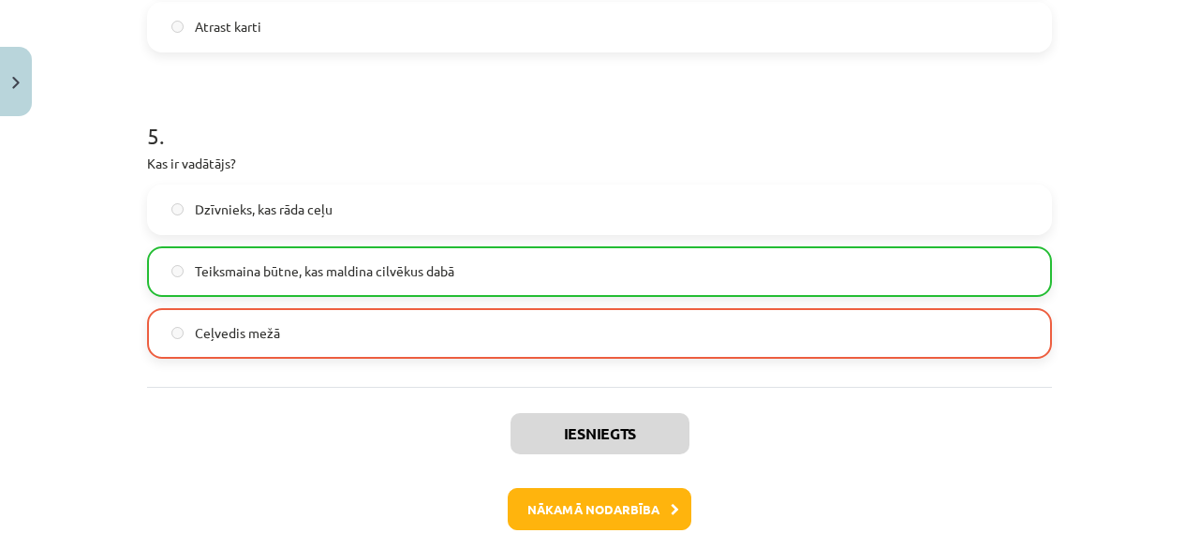
scroll to position [1677, 0]
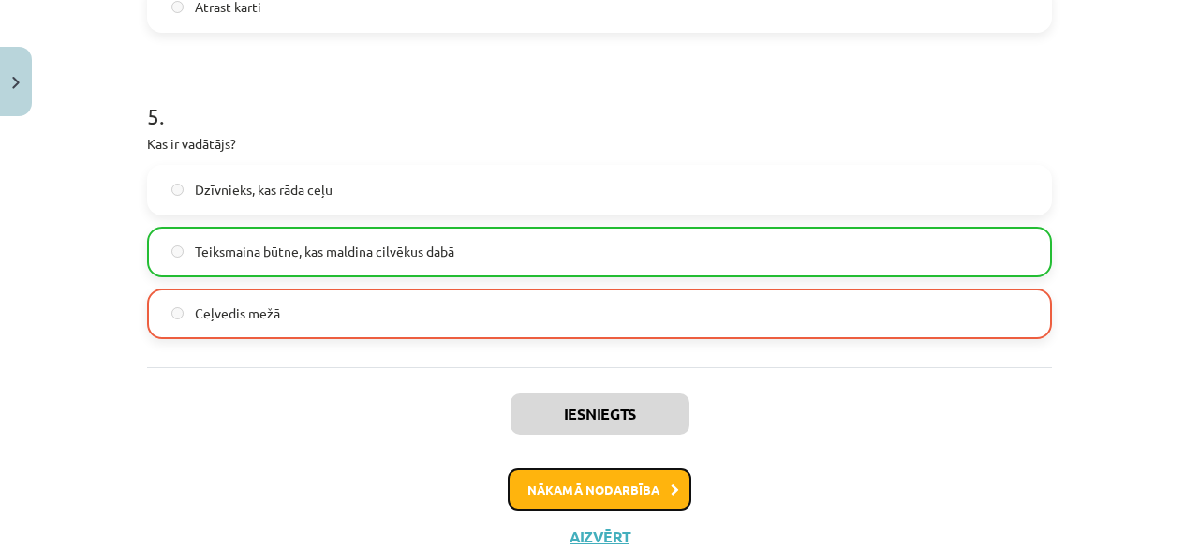
click at [635, 473] on button "Nākamā nodarbība" at bounding box center [600, 489] width 184 height 43
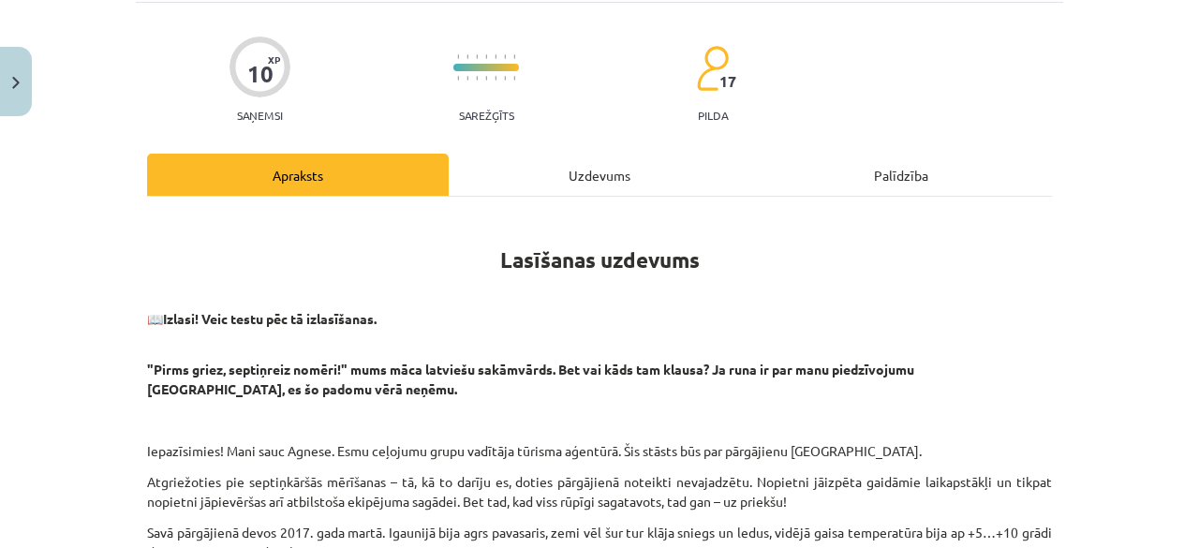
scroll to position [47, 0]
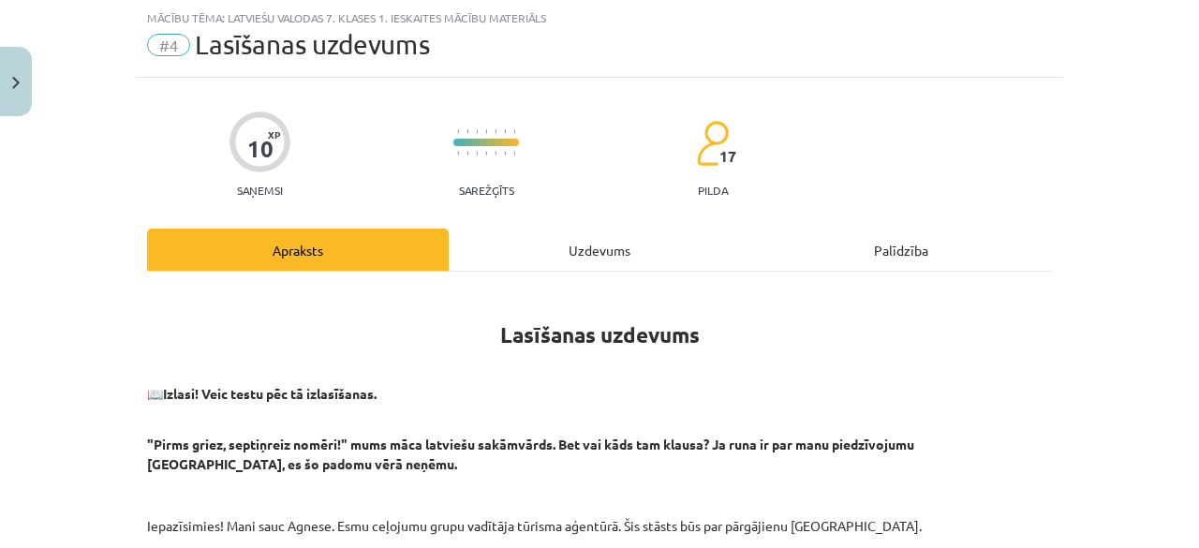
click at [586, 257] on div "Uzdevums" at bounding box center [600, 250] width 302 height 42
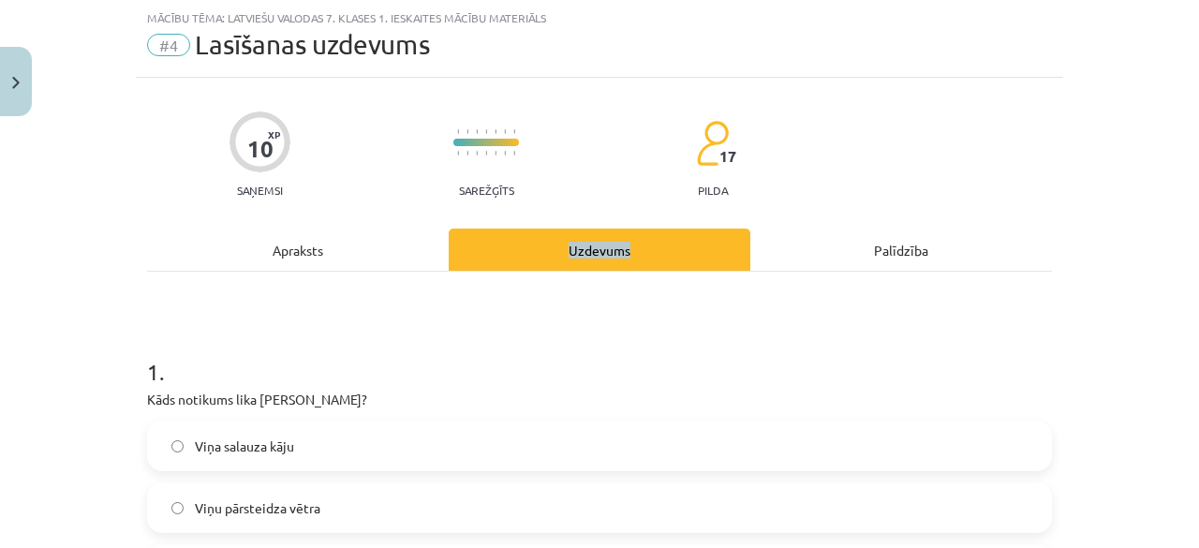
click at [586, 257] on div "Uzdevums" at bounding box center [600, 250] width 302 height 42
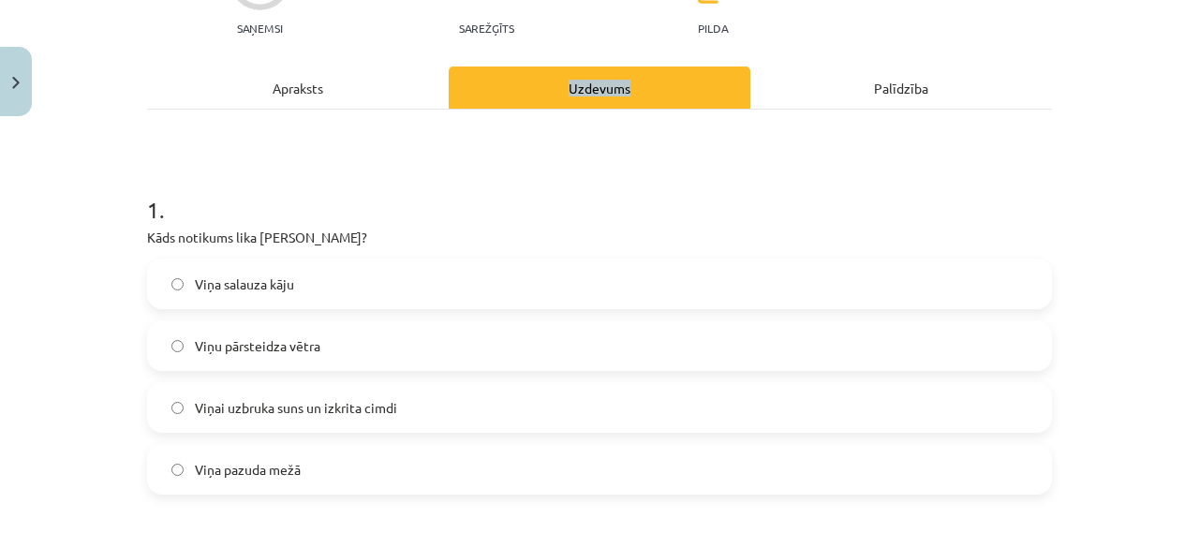
scroll to position [96, 0]
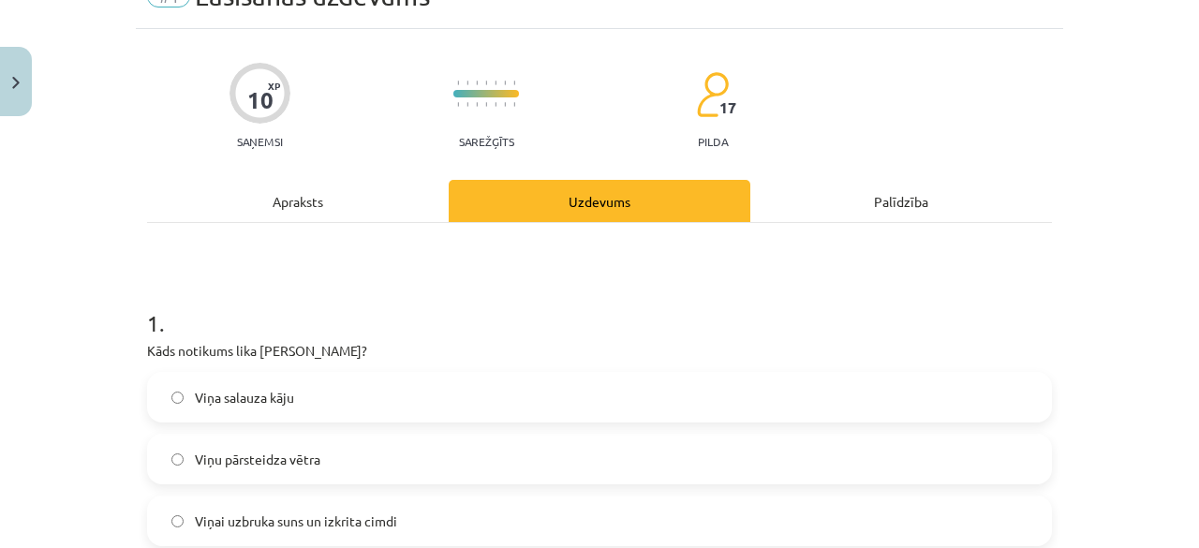
click at [235, 204] on div "Apraksts" at bounding box center [298, 201] width 302 height 42
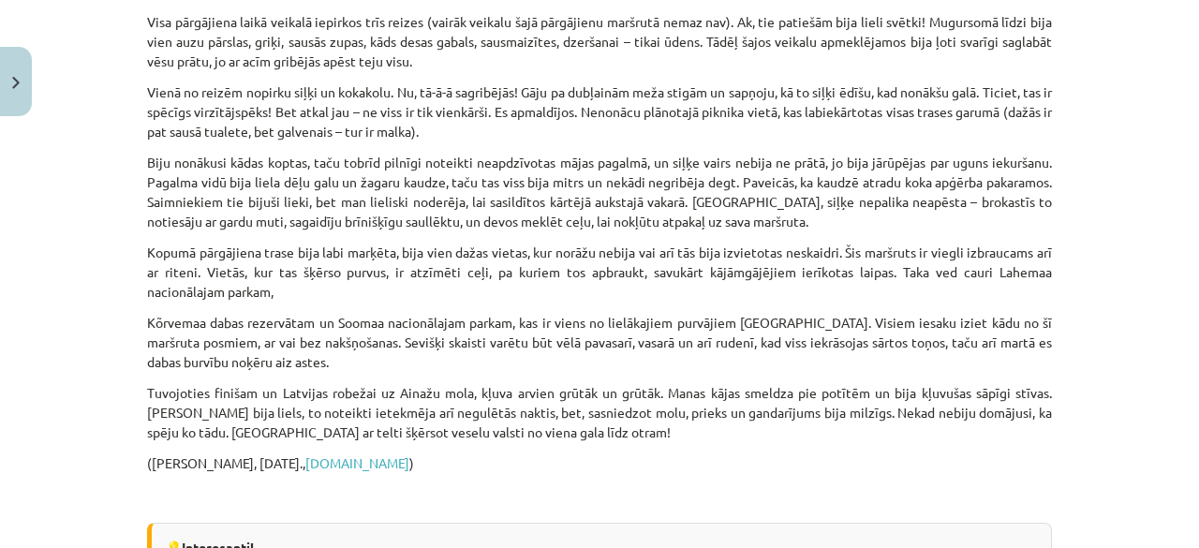
scroll to position [1867, 0]
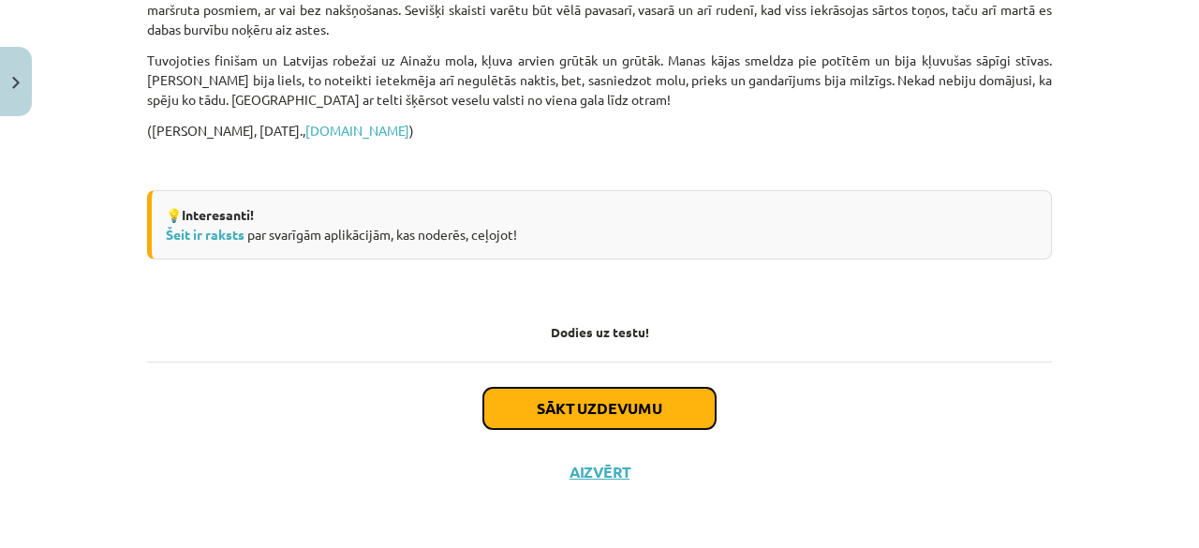
click at [575, 411] on button "Sākt uzdevumu" at bounding box center [599, 408] width 232 height 41
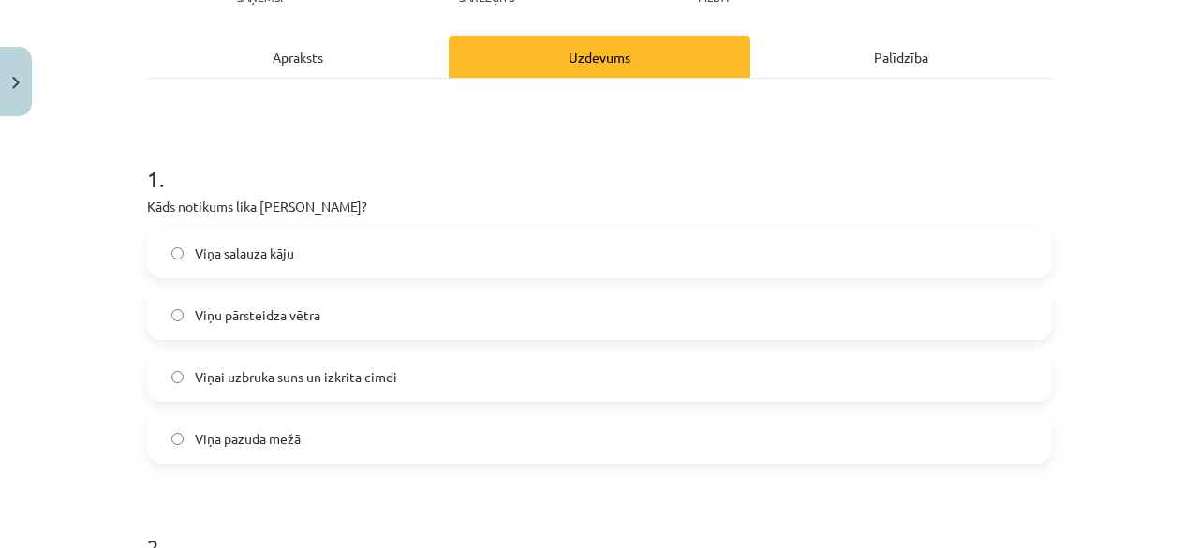
scroll to position [248, 0]
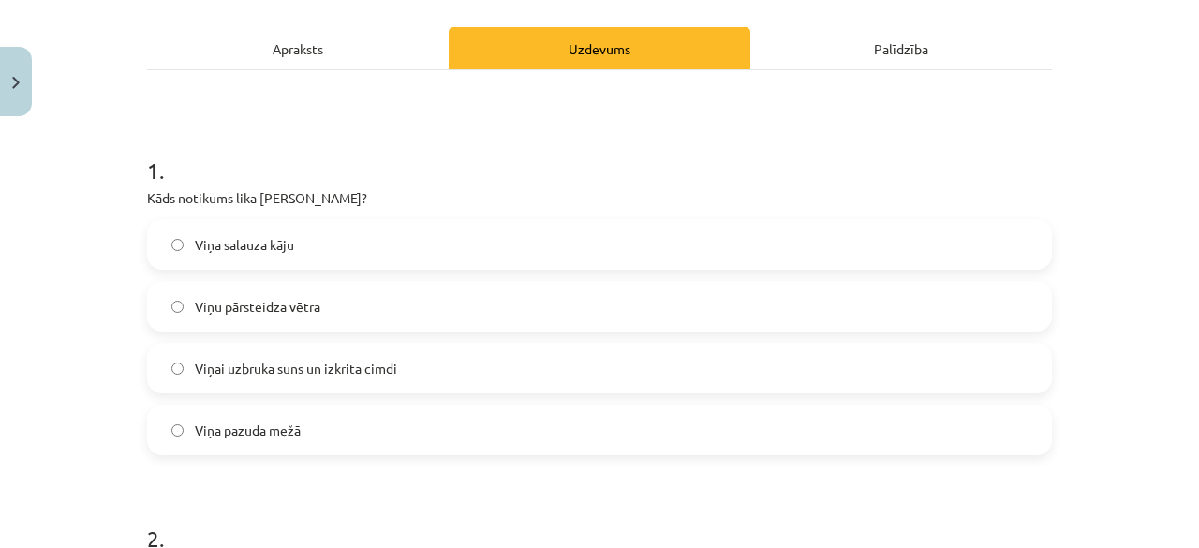
drag, startPoint x: 431, startPoint y: 454, endPoint x: 441, endPoint y: 430, distance: 26.4
click at [441, 430] on label "Viņa pazuda mežā" at bounding box center [599, 430] width 901 height 47
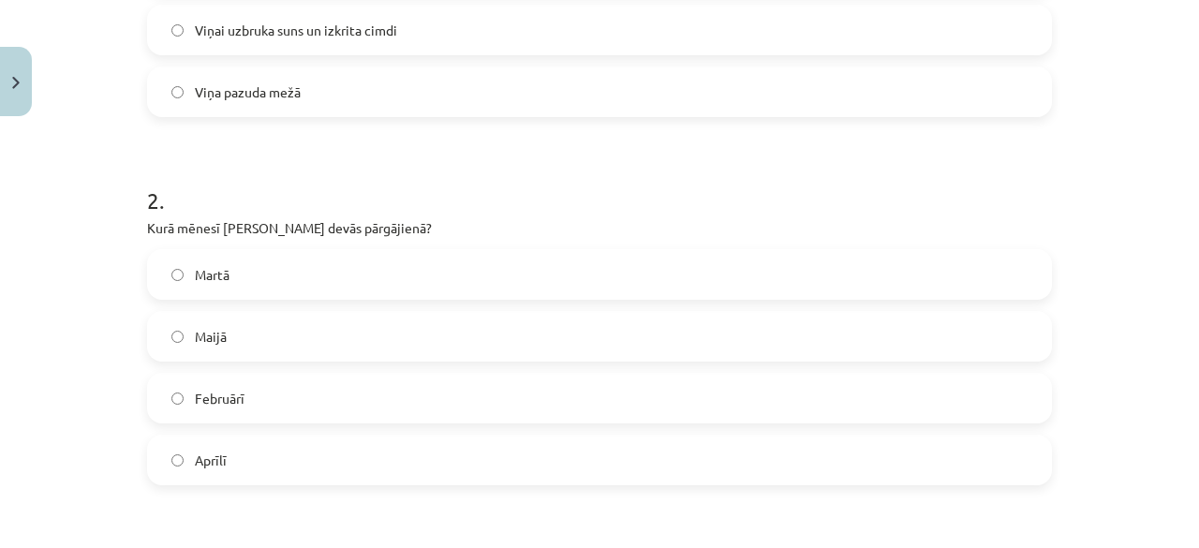
scroll to position [622, 0]
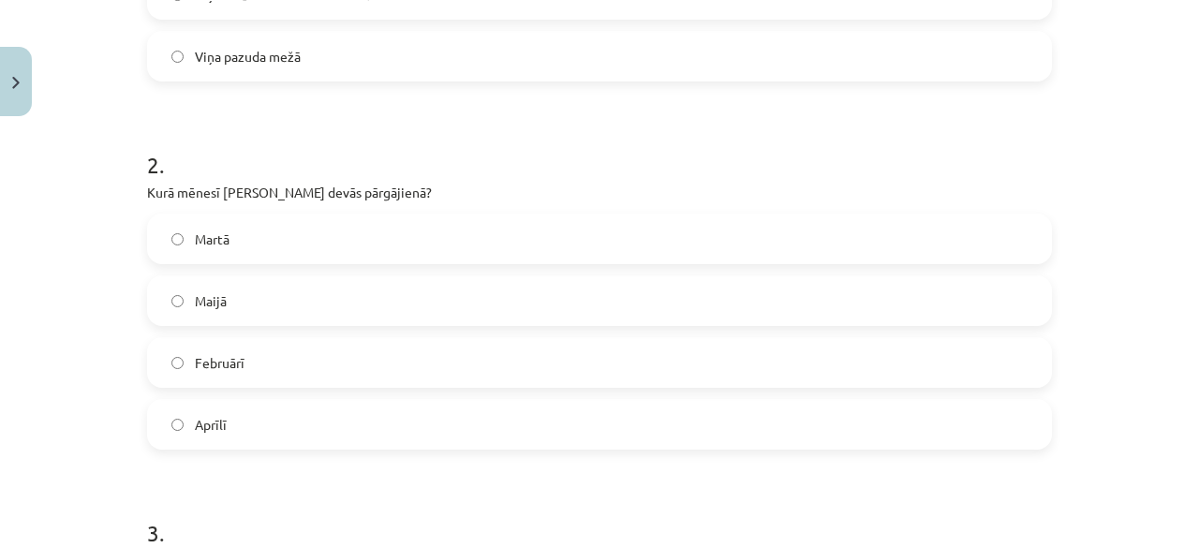
click at [384, 430] on label "Aprīlī" at bounding box center [599, 424] width 901 height 47
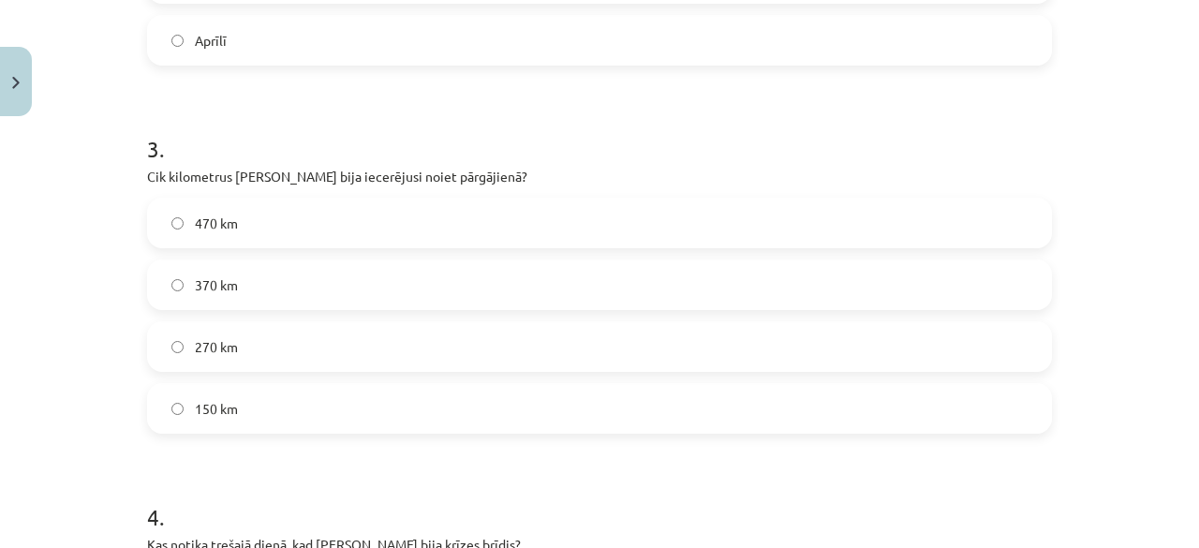
click at [738, 348] on label "270 km" at bounding box center [599, 346] width 901 height 47
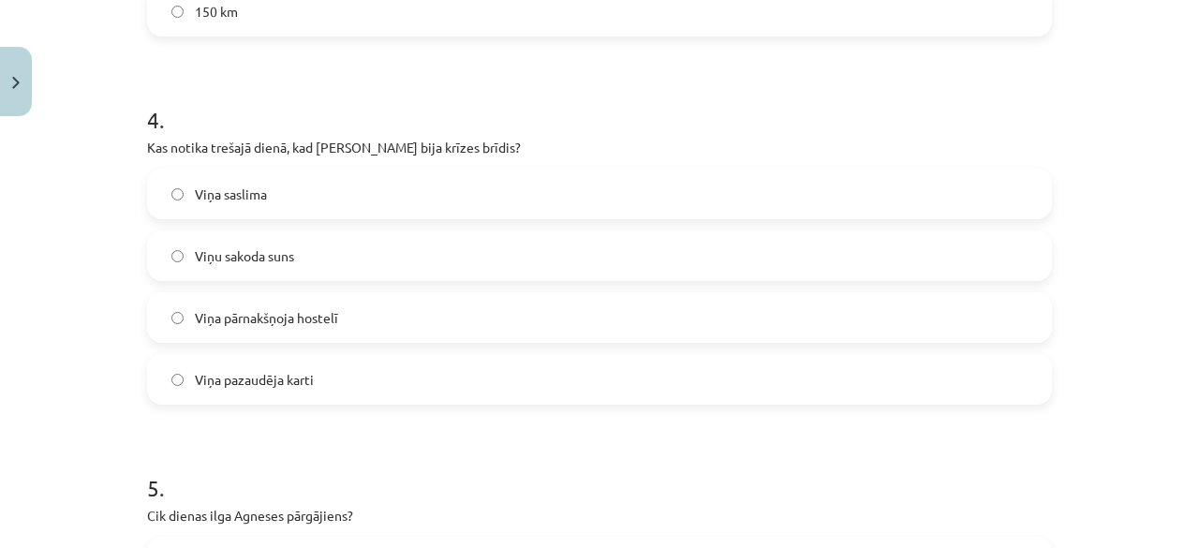
scroll to position [1409, 0]
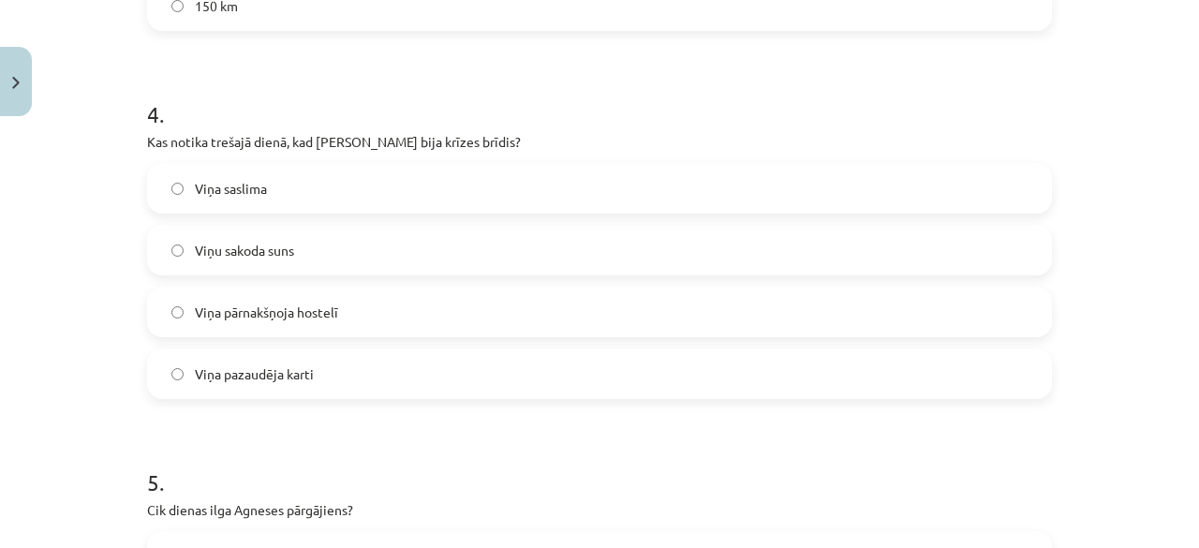
click at [603, 364] on label "Viņa pazaudēja karti" at bounding box center [599, 373] width 901 height 47
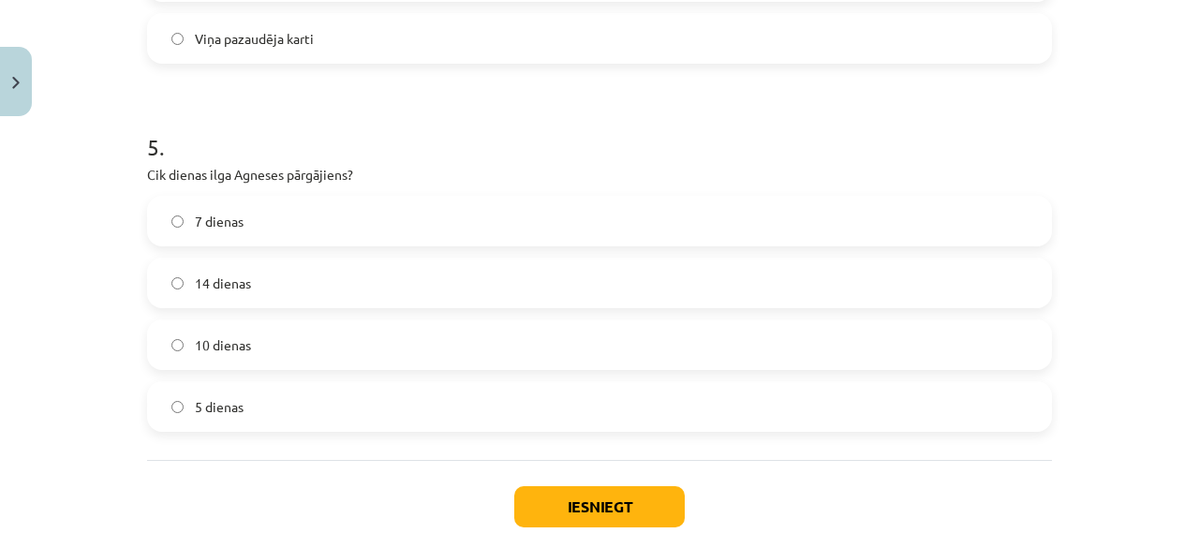
scroll to position [1735, 0]
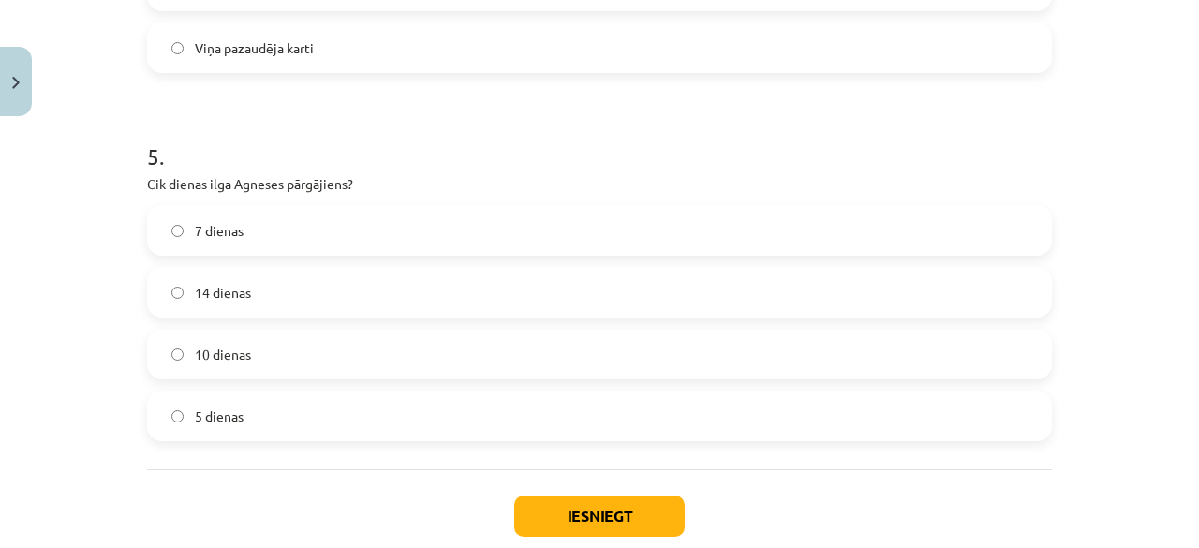
click at [414, 352] on label "10 dienas" at bounding box center [599, 354] width 901 height 47
click at [641, 529] on button "Iesniegt" at bounding box center [599, 516] width 170 height 41
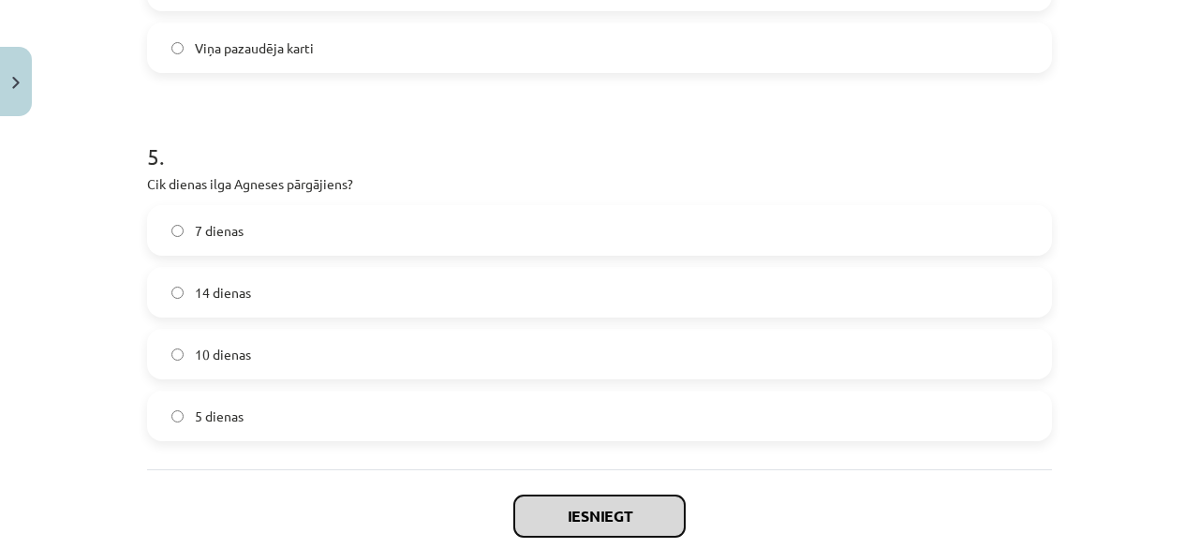
click at [636, 525] on button "Iesniegt" at bounding box center [599, 516] width 170 height 41
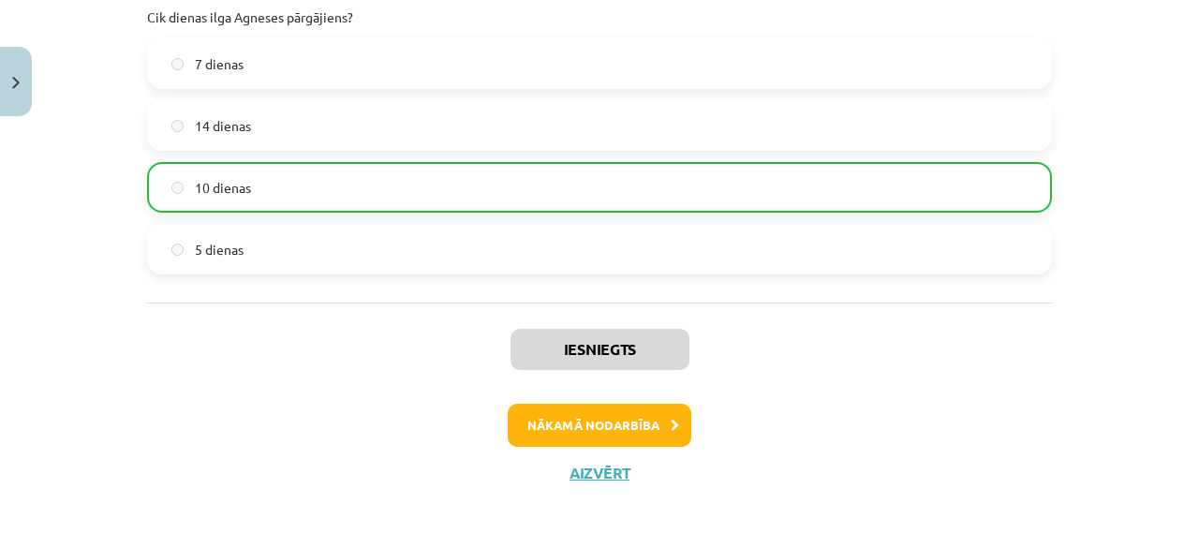
scroll to position [1903, 0]
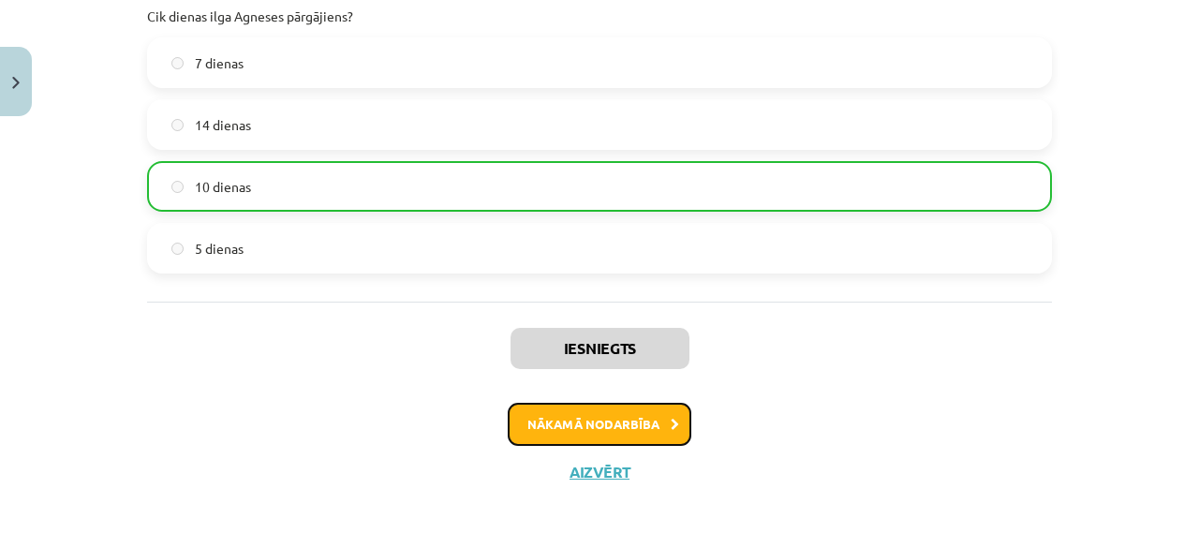
click at [624, 409] on button "Nākamā nodarbība" at bounding box center [600, 424] width 184 height 43
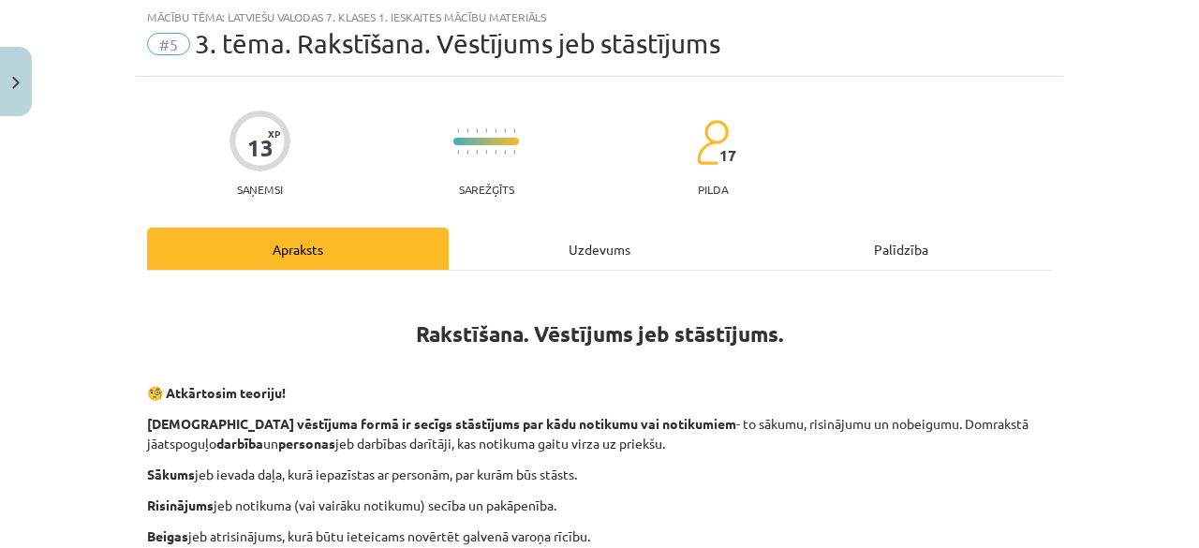
scroll to position [47, 0]
click at [614, 250] on div "Uzdevums" at bounding box center [600, 250] width 302 height 42
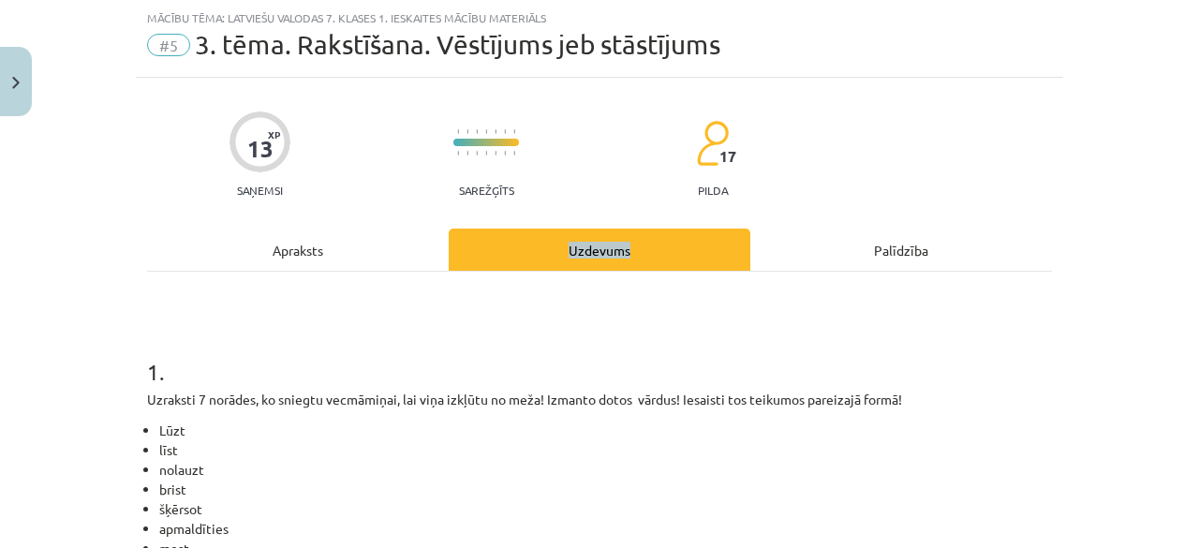
click at [614, 250] on div "Uzdevums" at bounding box center [600, 250] width 302 height 42
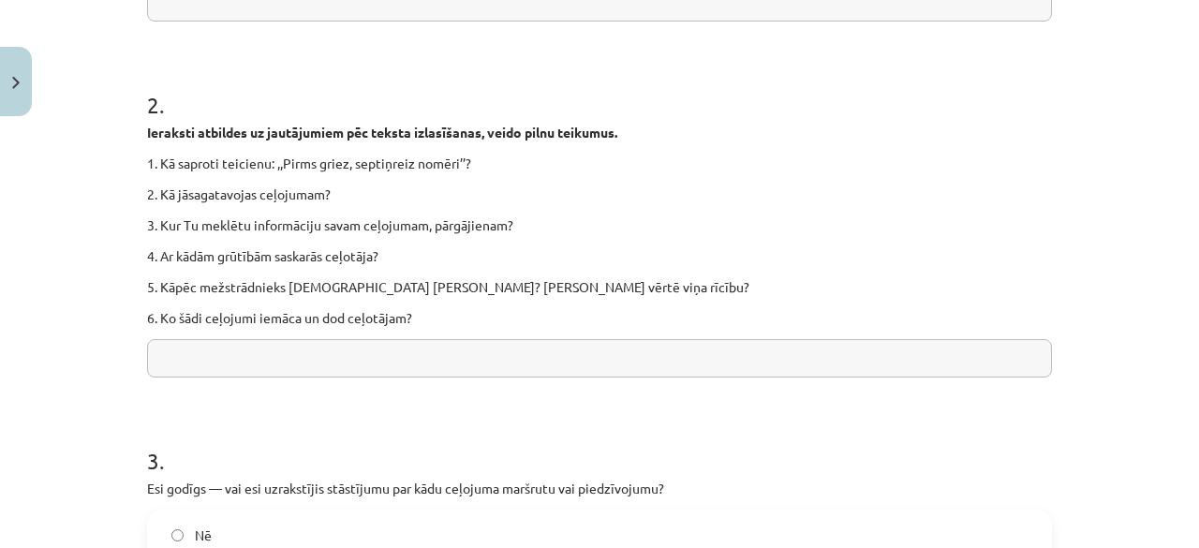
scroll to position [767, 0]
